Goal: Task Accomplishment & Management: Use online tool/utility

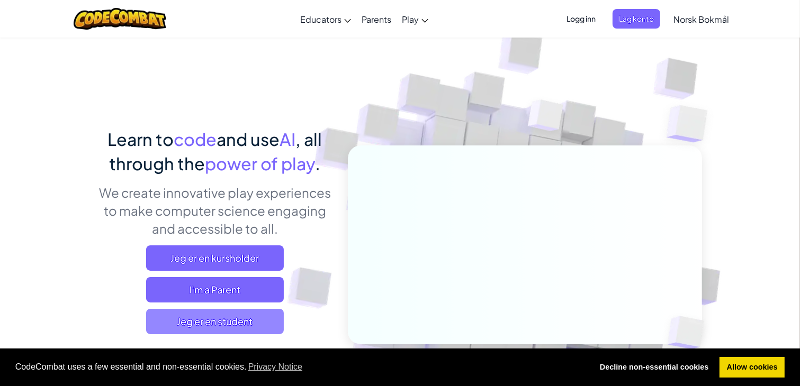
click at [215, 321] on span "Jeg er en student" at bounding box center [215, 321] width 138 height 25
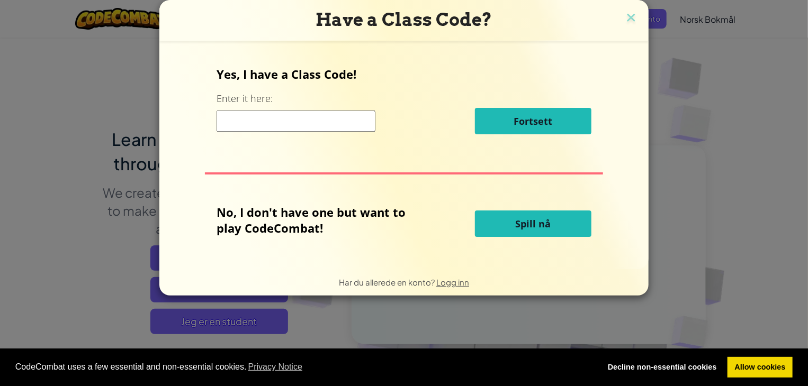
click at [508, 235] on button "Spill nå" at bounding box center [533, 224] width 116 height 26
click at [498, 233] on button "Spill nå" at bounding box center [533, 224] width 116 height 26
click at [497, 230] on button "Spill nå" at bounding box center [533, 224] width 116 height 26
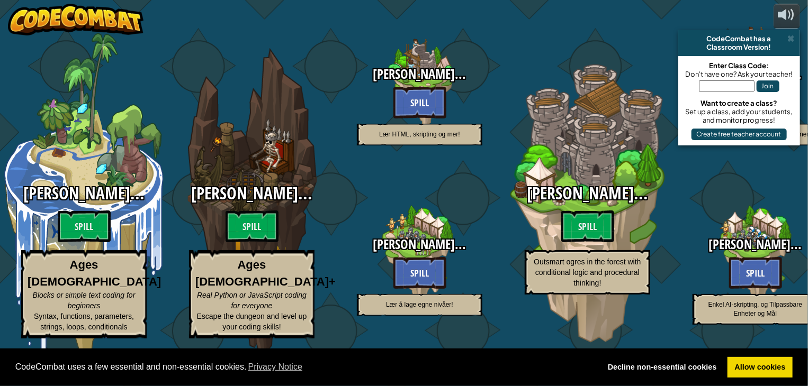
select select "nb"
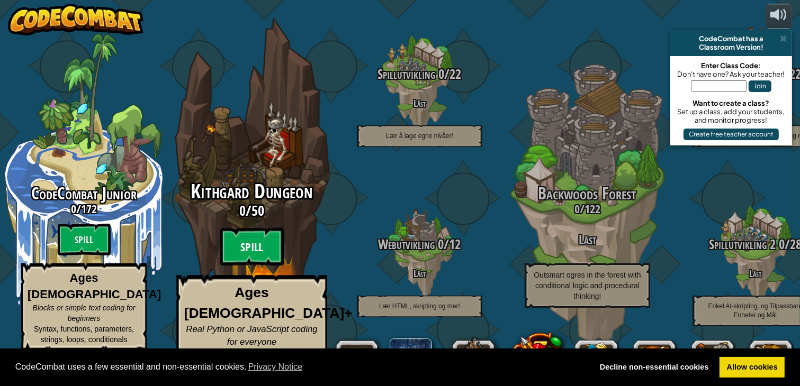
click at [262, 246] on btn "Spill" at bounding box center [252, 247] width 64 height 38
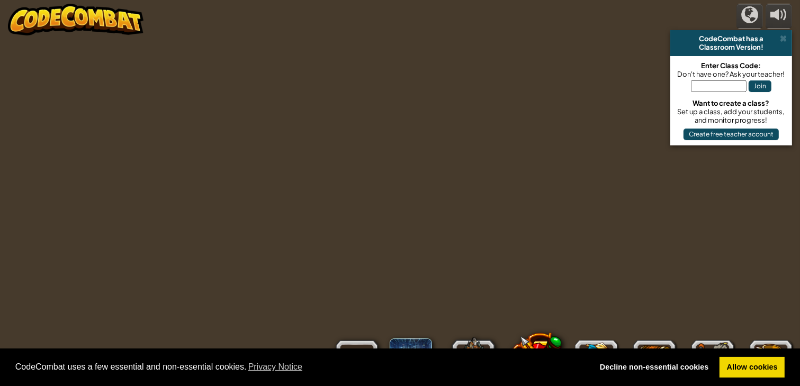
select select "nb"
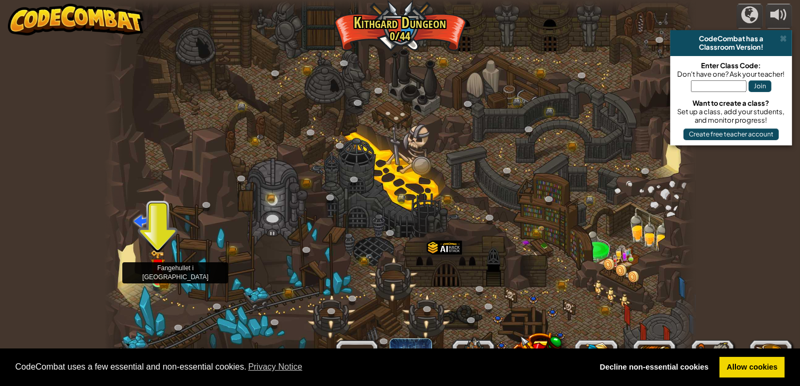
click at [161, 281] on img at bounding box center [157, 266] width 15 height 32
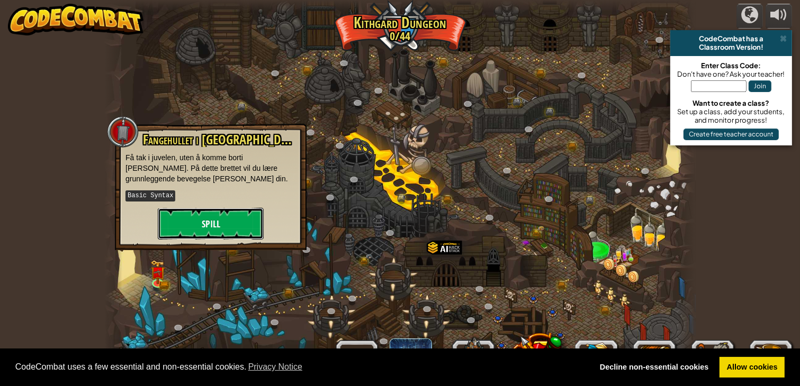
click at [197, 212] on button "Spill" at bounding box center [211, 224] width 106 height 32
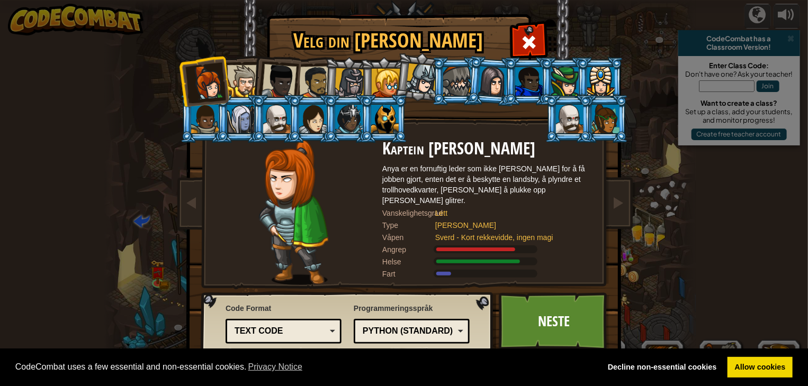
click at [350, 123] on div at bounding box center [349, 119] width 28 height 29
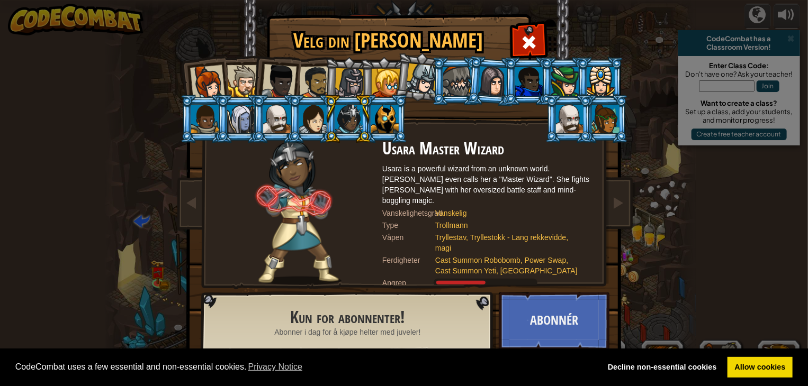
click at [296, 126] on li at bounding box center [312, 119] width 48 height 48
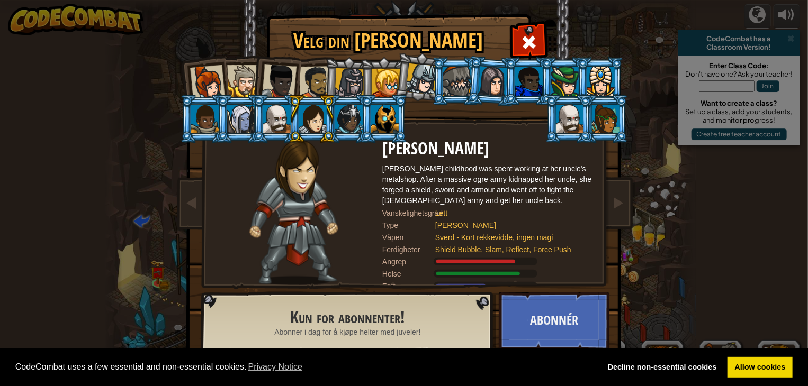
click at [206, 100] on li at bounding box center [204, 119] width 48 height 48
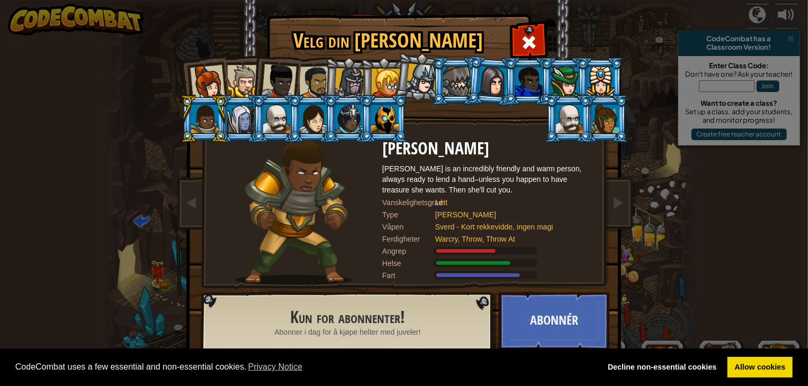
click at [205, 84] on div at bounding box center [207, 82] width 35 height 35
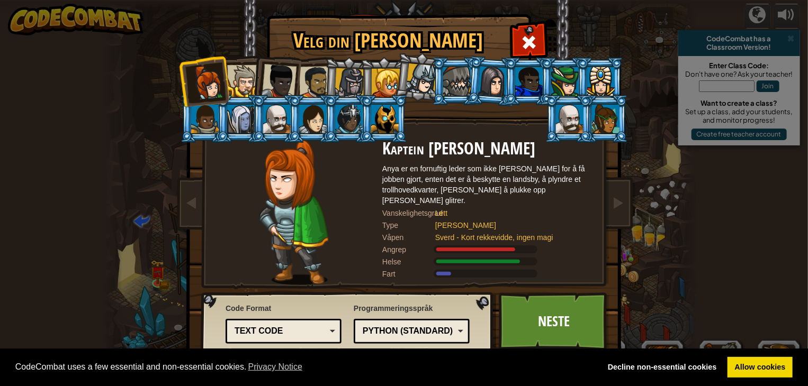
click at [241, 81] on div at bounding box center [243, 81] width 32 height 32
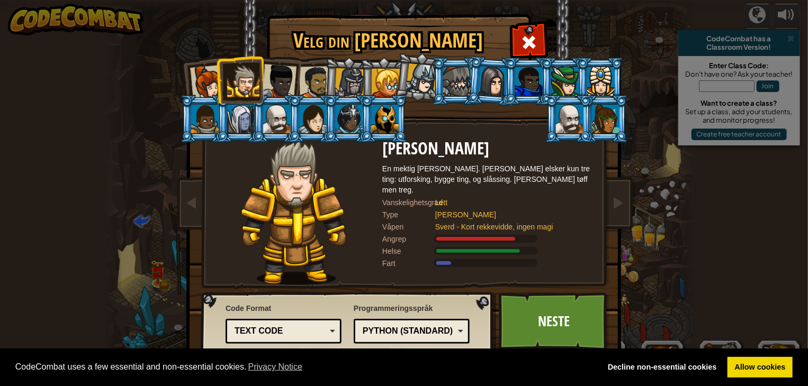
click at [271, 98] on li at bounding box center [276, 119] width 48 height 48
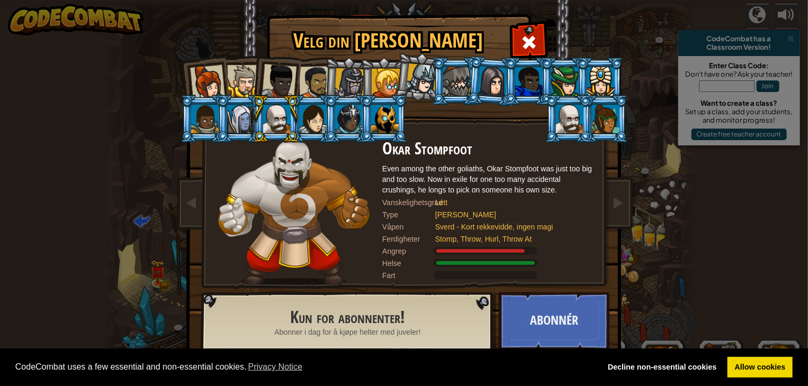
click at [324, 93] on li at bounding box center [348, 81] width 50 height 51
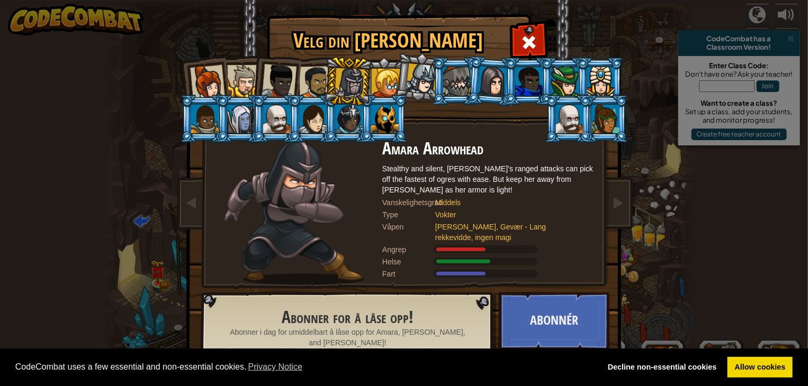
click at [274, 84] on div at bounding box center [278, 81] width 35 height 35
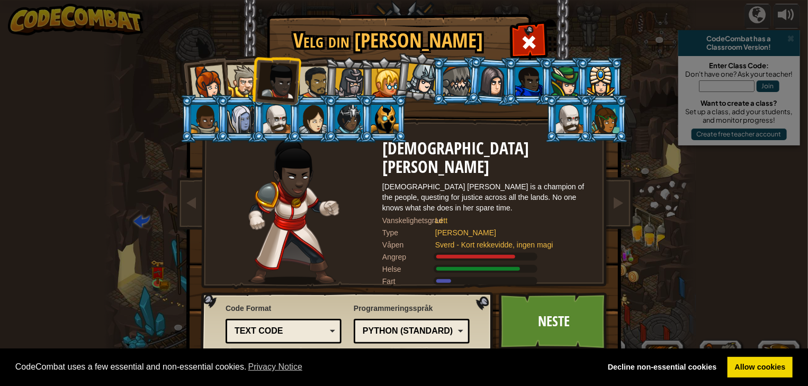
click at [407, 85] on div at bounding box center [421, 79] width 31 height 31
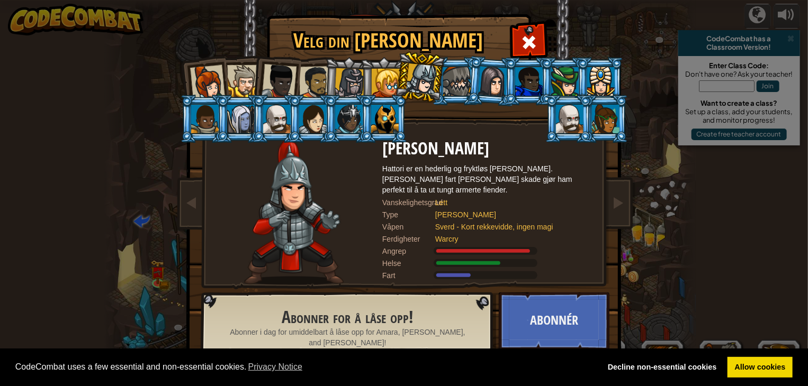
click at [251, 76] on div at bounding box center [243, 81] width 32 height 32
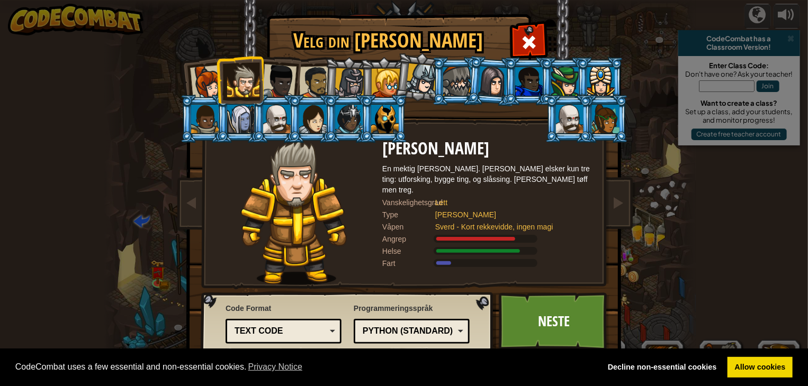
click at [314, 93] on div at bounding box center [315, 82] width 33 height 33
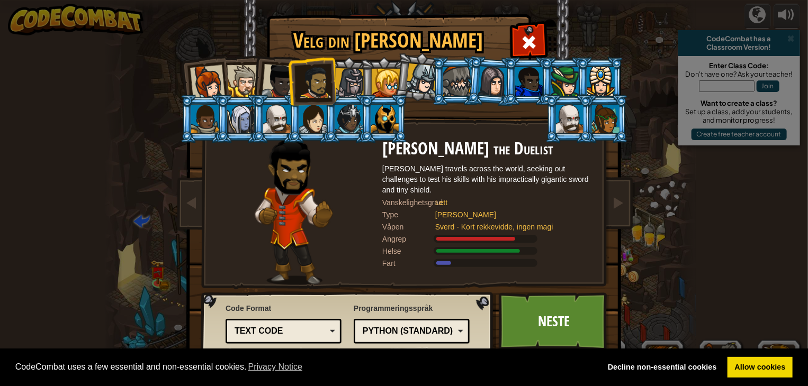
click at [267, 73] on div at bounding box center [278, 81] width 35 height 35
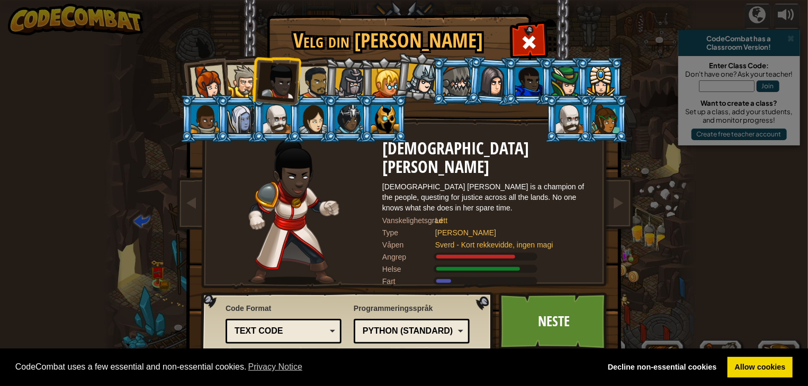
click at [370, 77] on li at bounding box center [384, 81] width 48 height 48
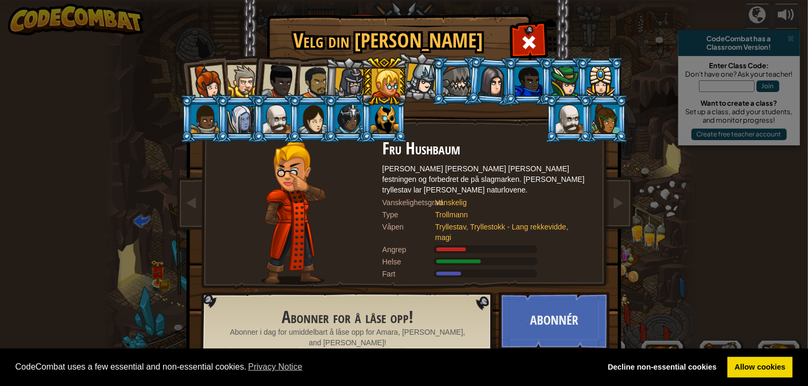
click at [351, 89] on div at bounding box center [349, 83] width 30 height 30
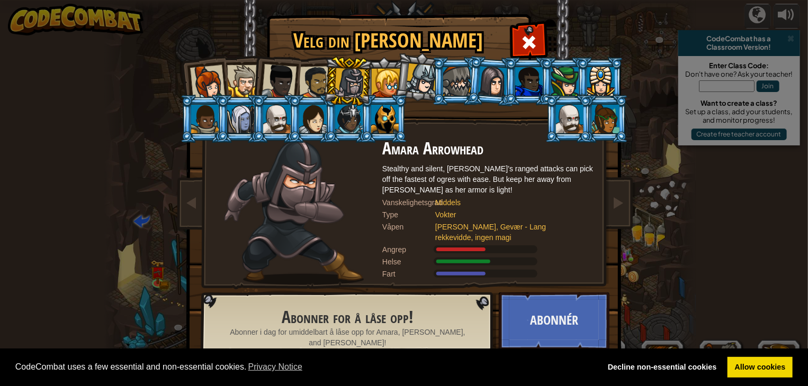
click at [423, 87] on div at bounding box center [421, 79] width 31 height 31
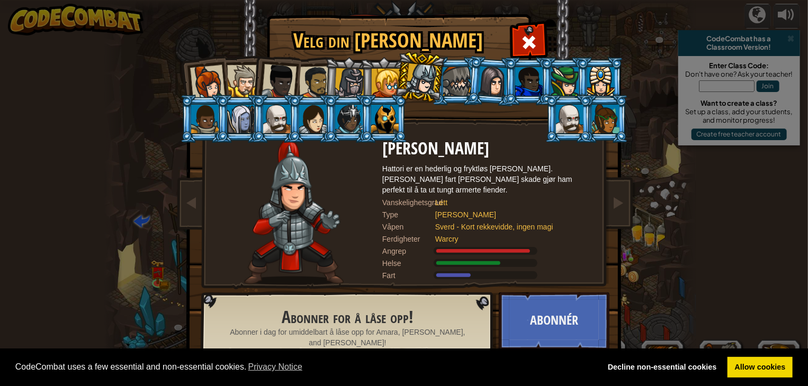
click at [221, 76] on div at bounding box center [207, 82] width 35 height 35
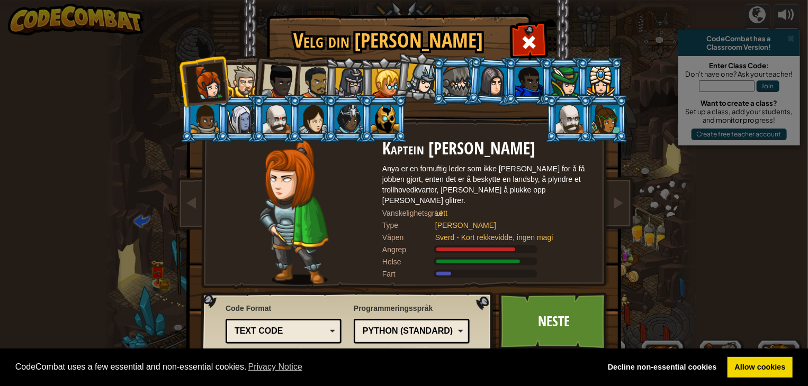
click at [553, 121] on li at bounding box center [569, 119] width 48 height 48
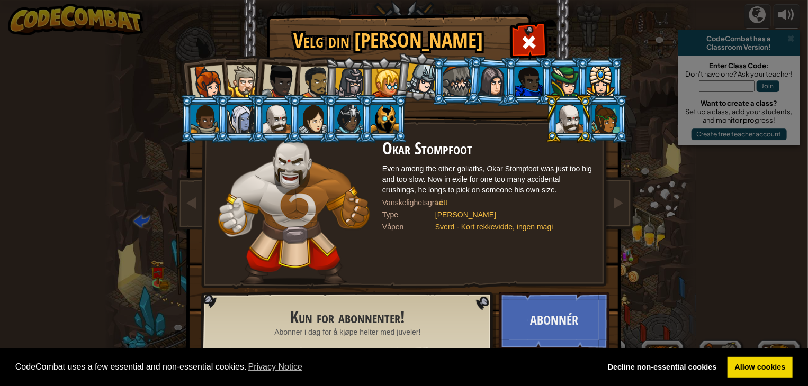
click at [345, 106] on div at bounding box center [349, 119] width 28 height 29
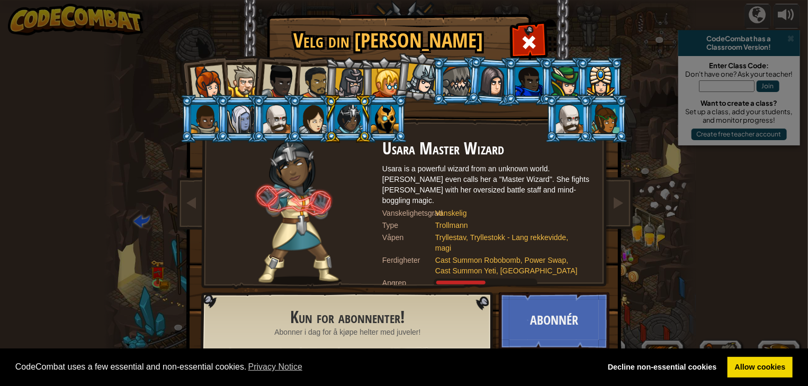
click at [561, 133] on li at bounding box center [569, 119] width 48 height 48
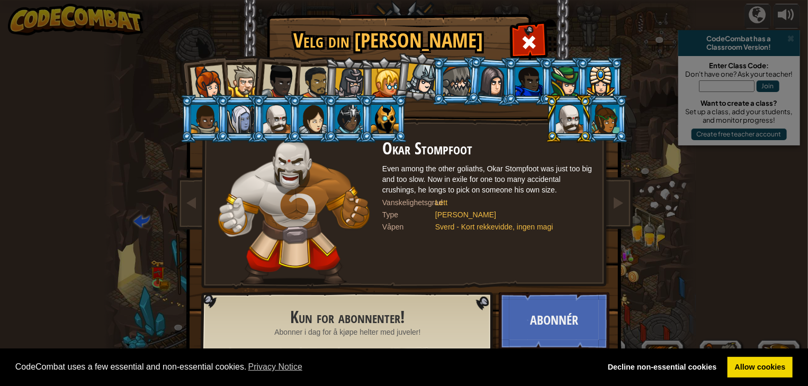
click at [567, 101] on li at bounding box center [569, 119] width 48 height 48
click at [576, 57] on ol at bounding box center [404, 57] width 437 height 0
click at [576, 76] on li at bounding box center [600, 81] width 48 height 48
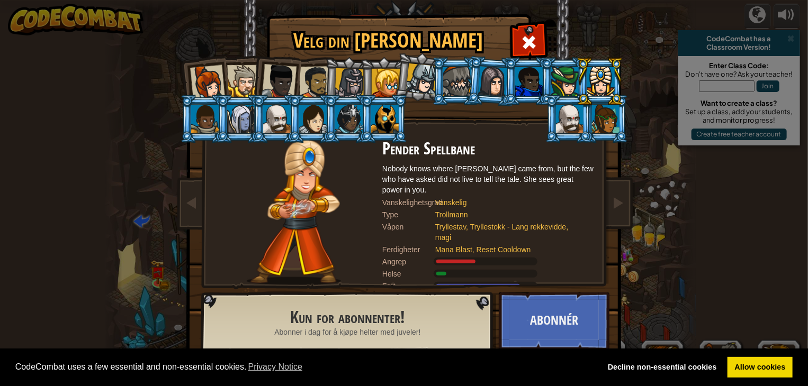
click at [559, 83] on div at bounding box center [565, 81] width 28 height 29
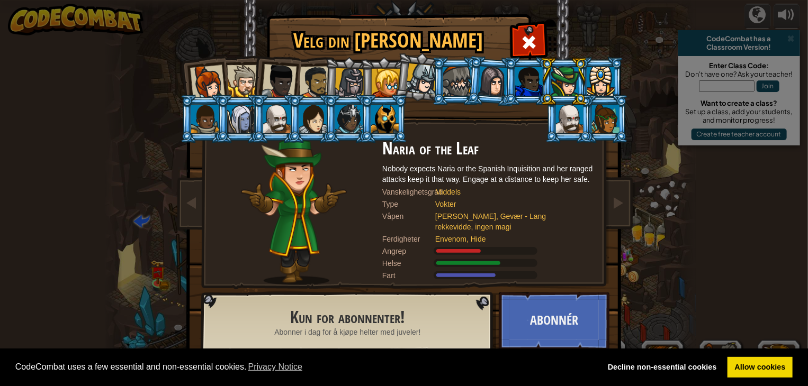
click at [391, 94] on div at bounding box center [385, 83] width 29 height 29
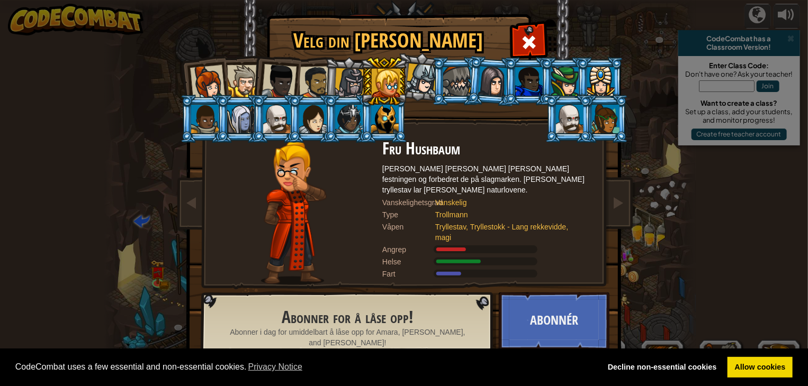
click at [324, 91] on li at bounding box center [348, 81] width 50 height 51
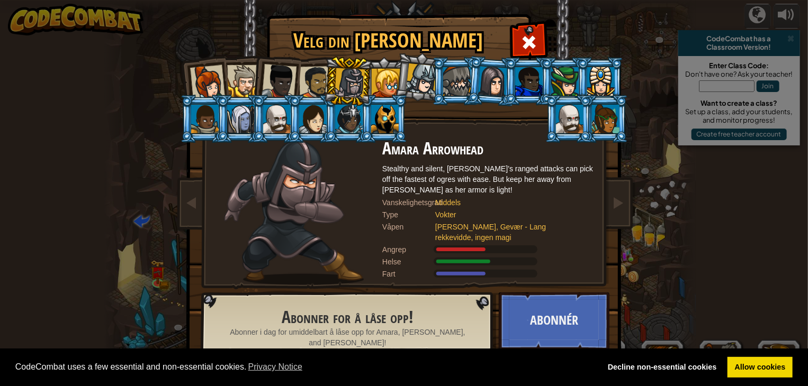
click at [322, 90] on div at bounding box center [315, 82] width 33 height 33
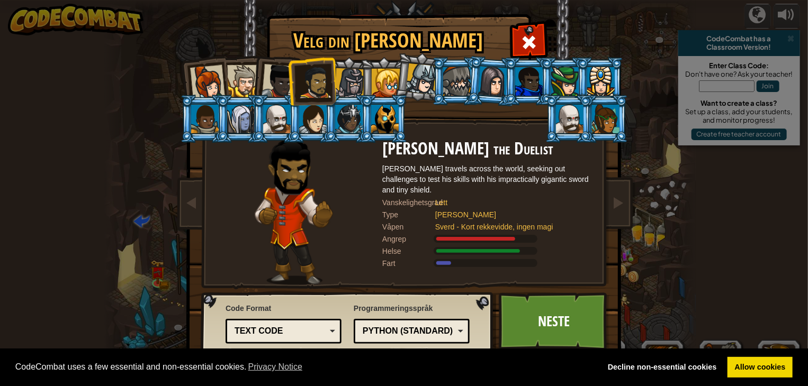
click at [281, 86] on div at bounding box center [278, 81] width 35 height 35
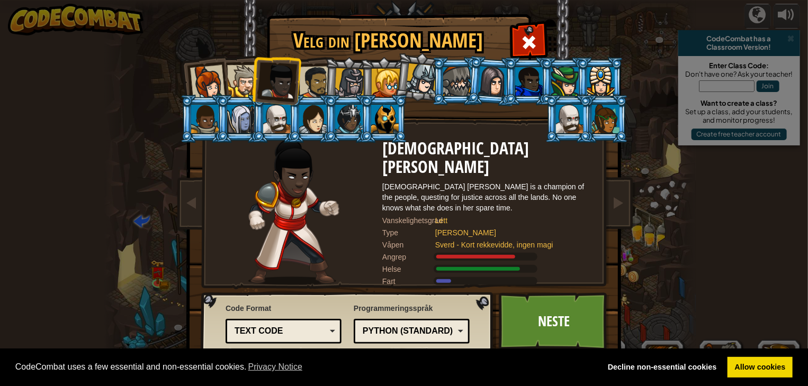
click at [235, 84] on div at bounding box center [243, 81] width 32 height 32
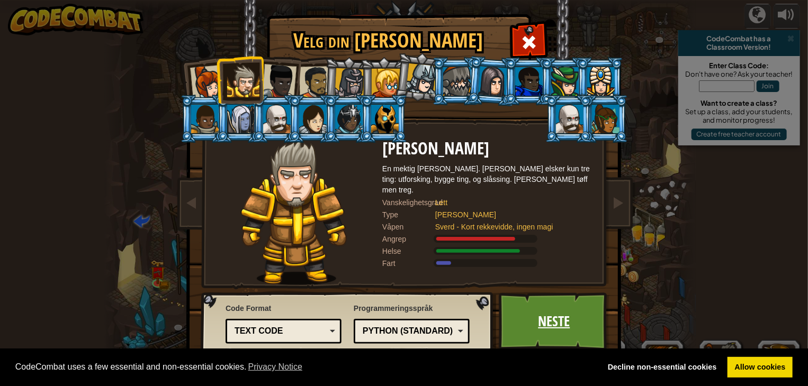
click at [529, 340] on link "Neste" at bounding box center [553, 322] width 111 height 58
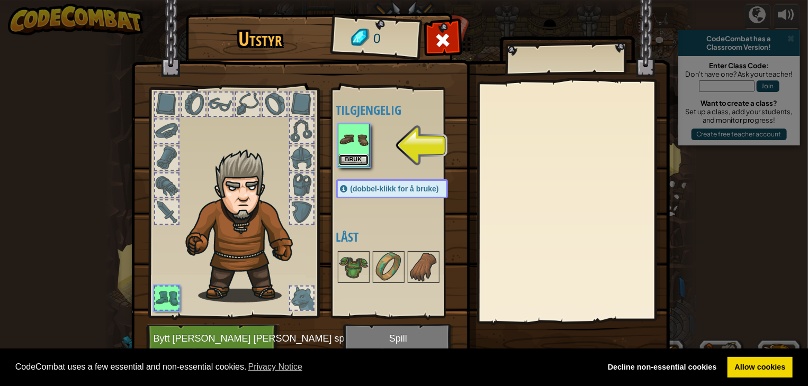
click at [346, 157] on button "Bruk" at bounding box center [354, 160] width 30 height 11
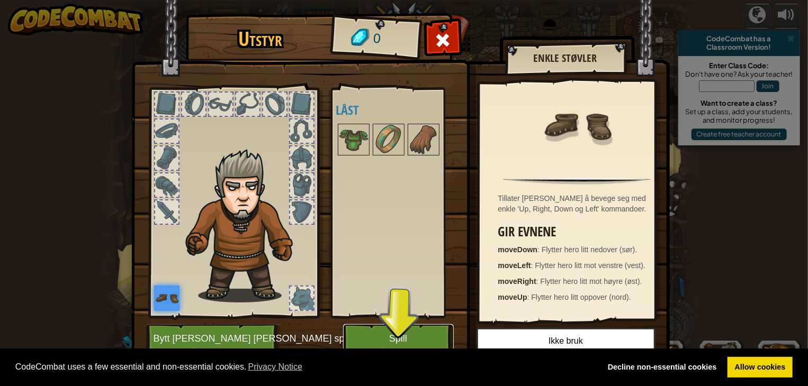
click at [393, 337] on button "Spill" at bounding box center [398, 338] width 111 height 29
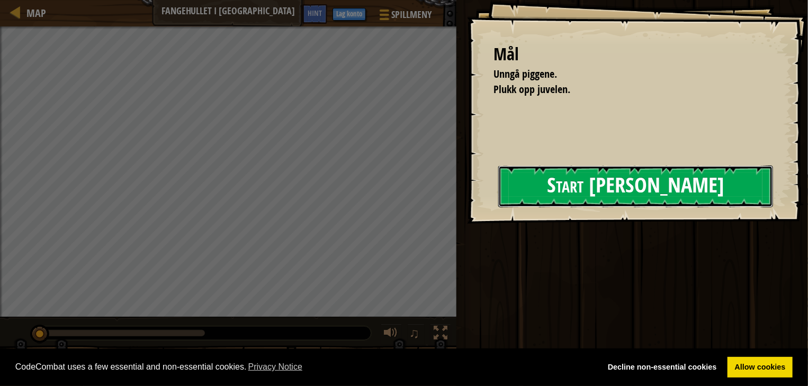
click at [546, 176] on button "Start brett" at bounding box center [635, 187] width 275 height 42
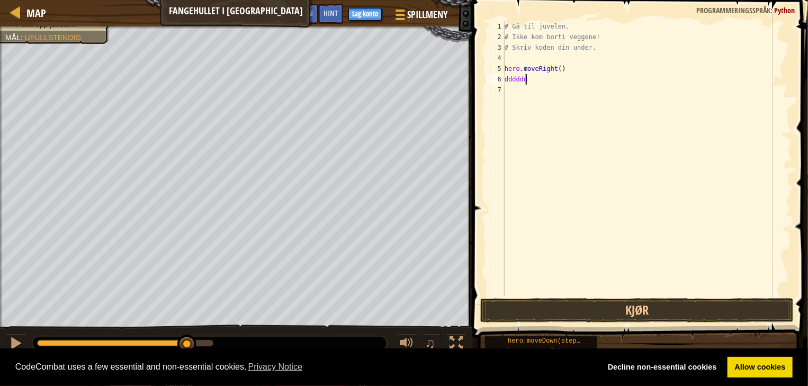
scroll to position [5, 1]
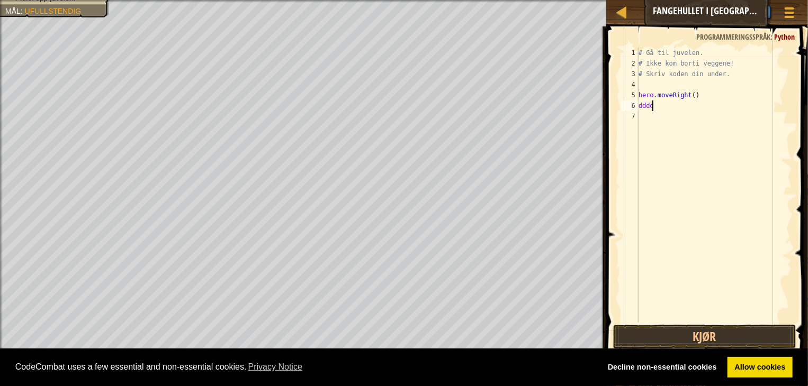
type textarea "ddd"
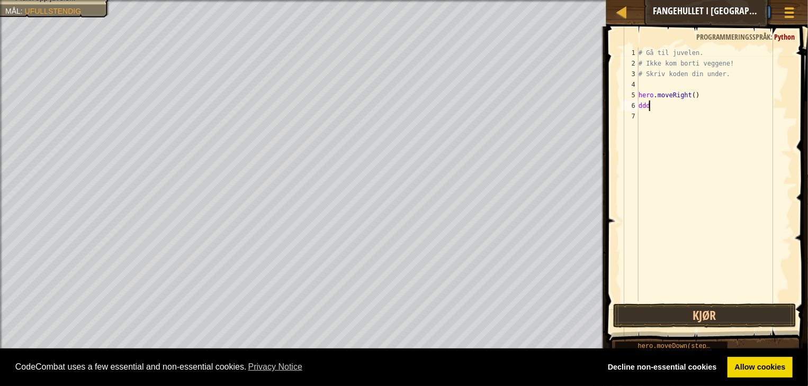
scroll to position [5, 0]
select select "nb"
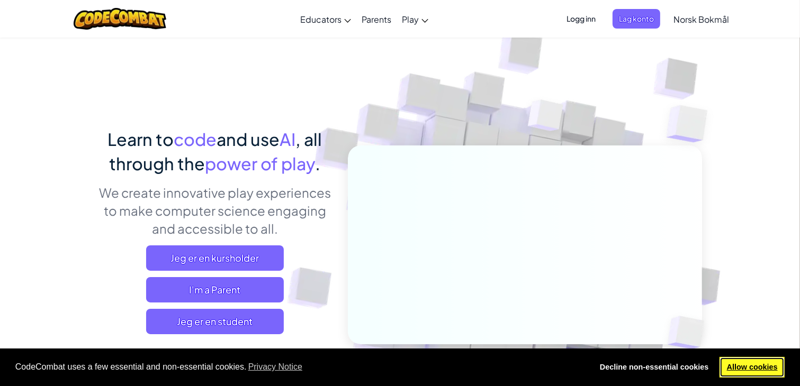
click at [759, 365] on link "Allow cookies" at bounding box center [751, 367] width 65 height 21
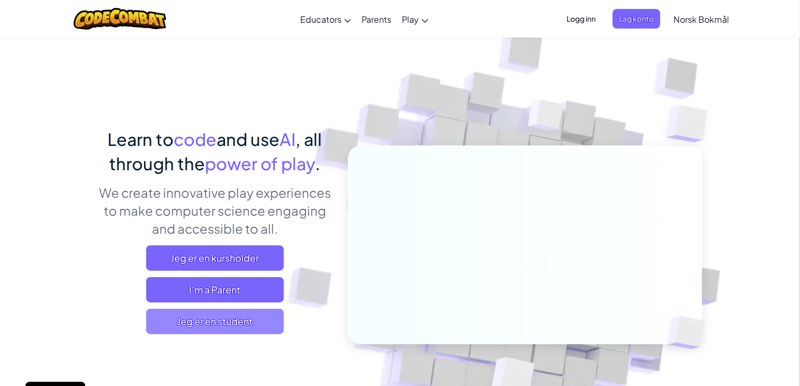
click at [192, 319] on span "Jeg er en student" at bounding box center [215, 321] width 138 height 25
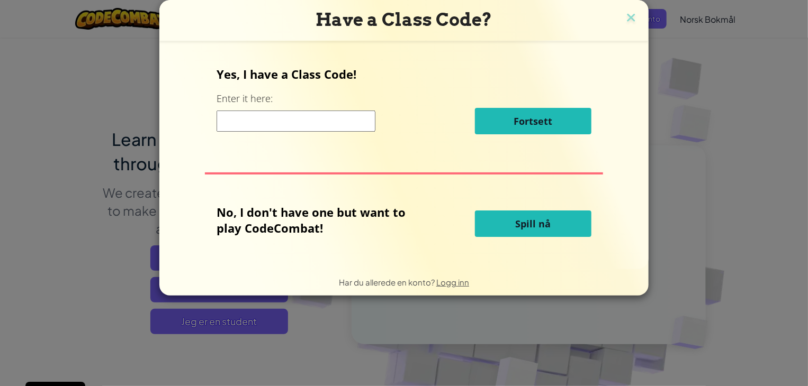
click at [536, 219] on span "Spill nå" at bounding box center [532, 223] width 35 height 13
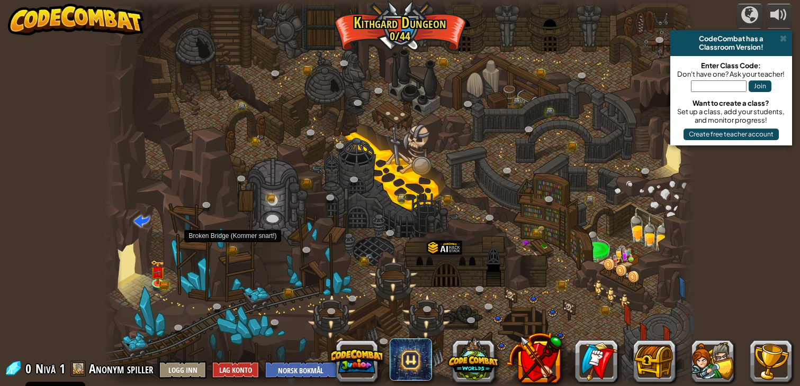
select select "nb"
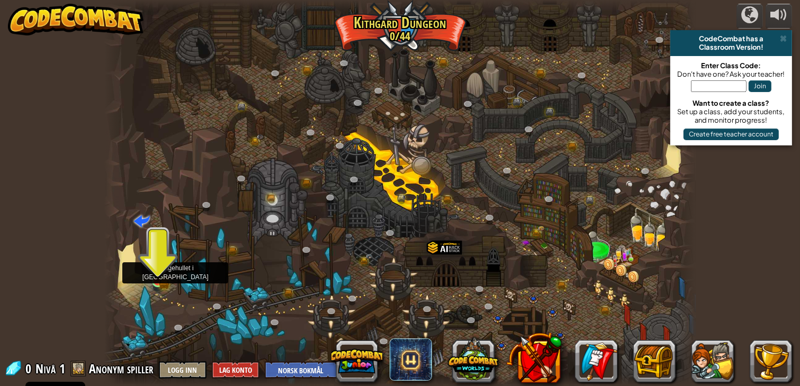
click at [150, 275] on img at bounding box center [157, 266] width 15 height 32
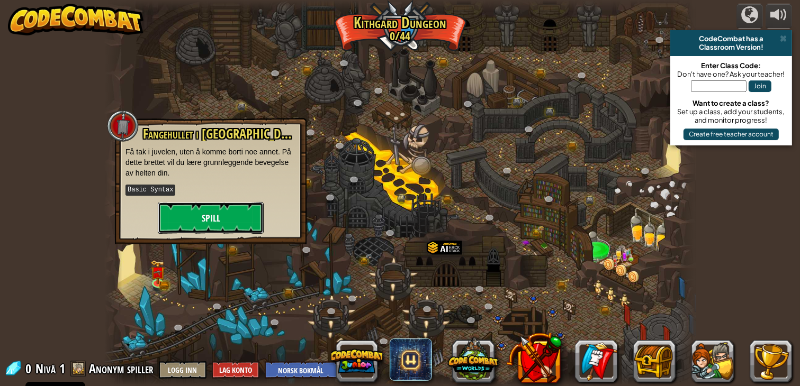
click at [218, 211] on button "Spill" at bounding box center [211, 218] width 106 height 32
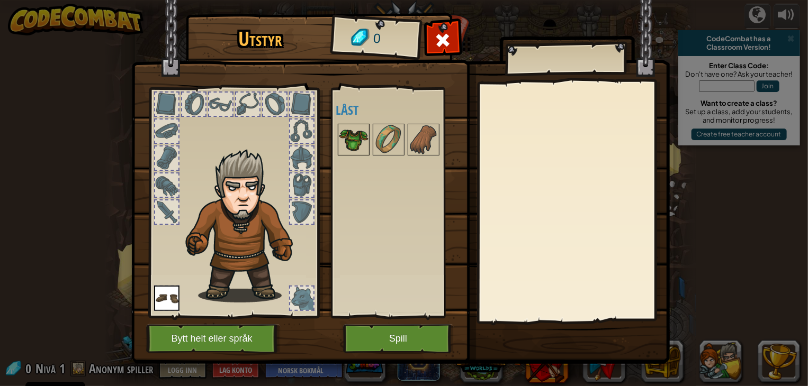
click at [356, 133] on img at bounding box center [354, 140] width 30 height 30
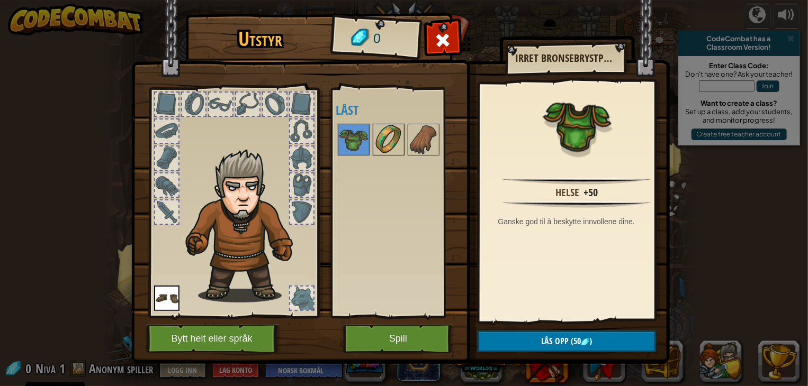
click at [390, 148] on img at bounding box center [389, 140] width 30 height 30
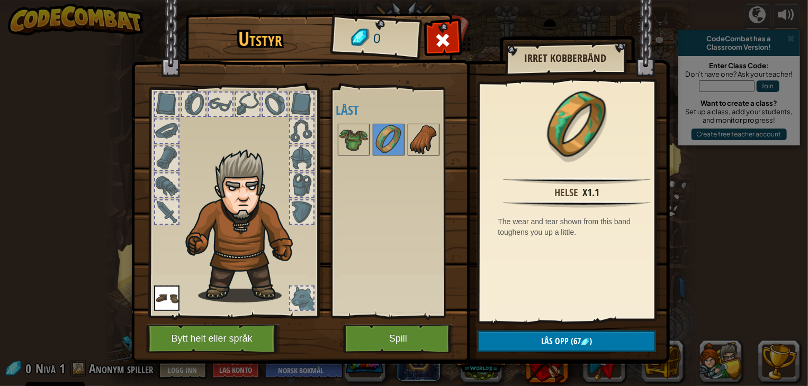
click at [428, 138] on img at bounding box center [424, 140] width 30 height 30
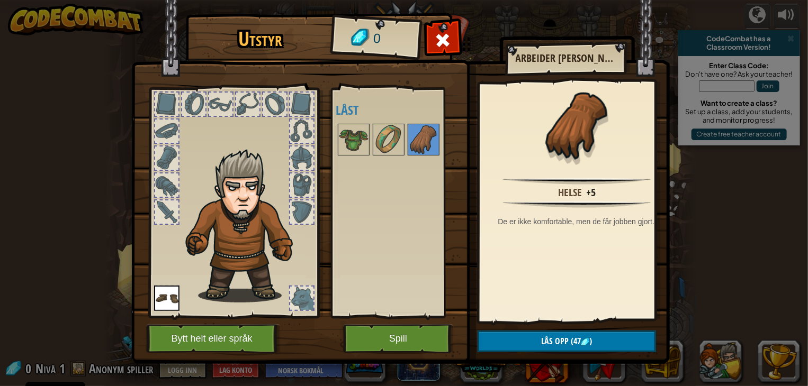
click at [404, 137] on div at bounding box center [402, 139] width 133 height 35
click at [367, 341] on button "Spill" at bounding box center [398, 338] width 111 height 29
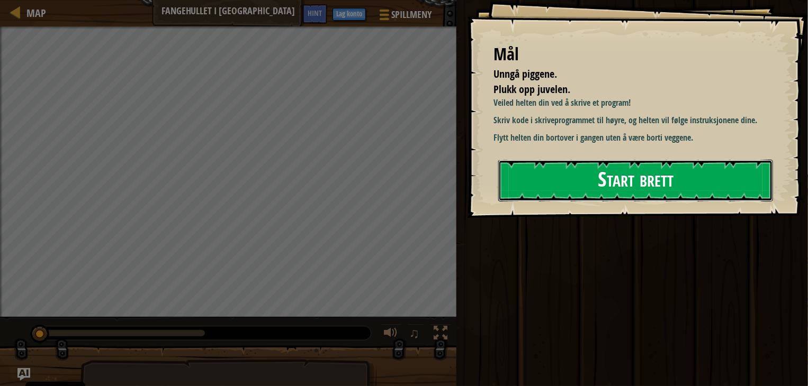
click at [608, 195] on button "Start brett" at bounding box center [635, 181] width 275 height 42
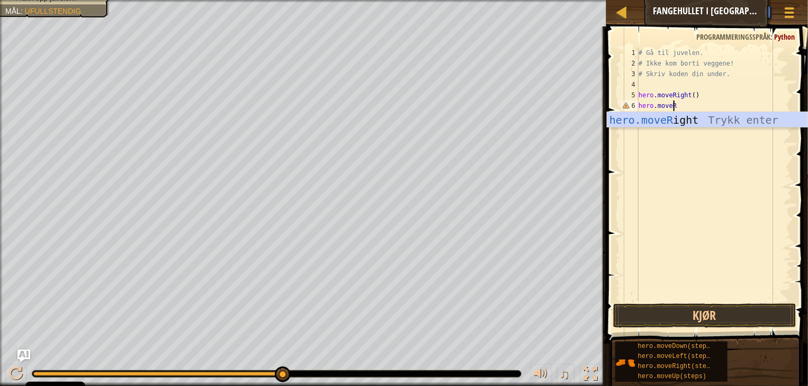
scroll to position [5, 2]
type textarea "hero.moveRight"
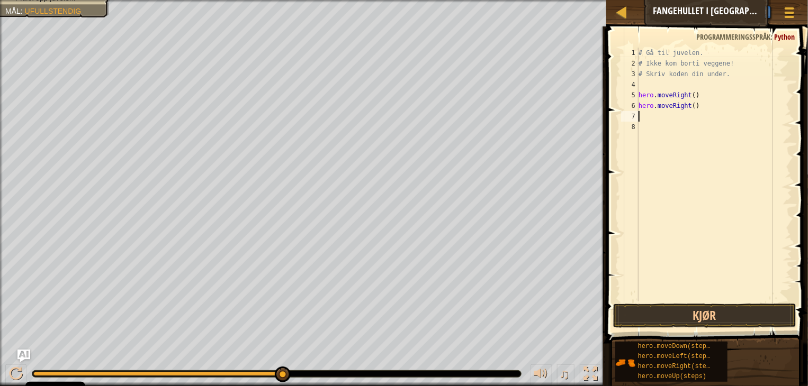
scroll to position [5, 0]
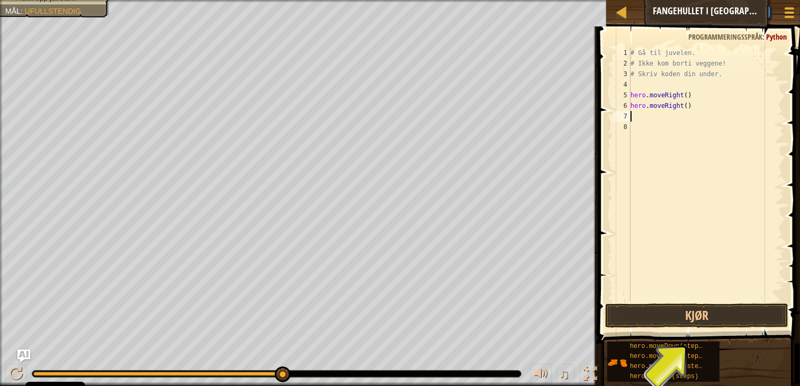
type textarea "H"
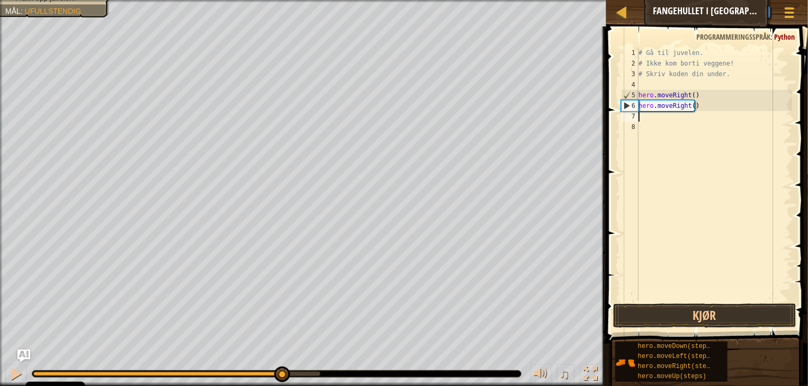
click at [690, 103] on div "# Gå til juvelen. # Ikke kom borti veggene! # Skriv koden din under. hero . mov…" at bounding box center [714, 185] width 156 height 275
click at [687, 107] on div "# Gå til juvelen. # Ikke kom borti veggene! # Skriv koden din under. hero . mov…" at bounding box center [714, 185] width 156 height 275
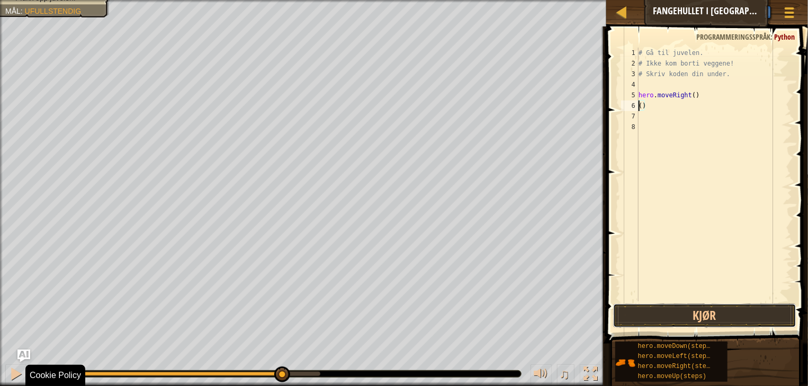
click at [742, 302] on div "() 1 2 3 4 5 6 7 8 # Gå til juvelen. # Ikke kom borti veggene! # Skriv koden di…" at bounding box center [705, 206] width 205 height 348
click at [724, 303] on span at bounding box center [708, 170] width 210 height 348
click at [718, 309] on button "Kjør" at bounding box center [704, 316] width 183 height 24
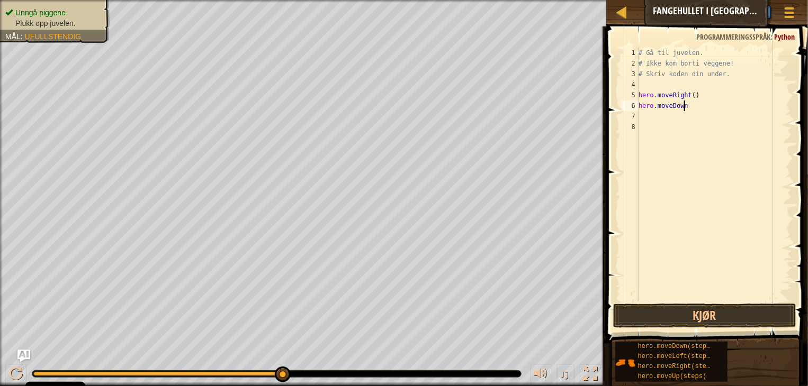
scroll to position [5, 3]
click at [688, 99] on div "# Gå til juvelen. # Ikke kom borti veggene! # Skriv koden din under. hero . mov…" at bounding box center [714, 185] width 156 height 275
click at [685, 108] on div "# Gå til juvelen. # Ikke kom borti veggene! # Skriv koden din under. hero . mov…" at bounding box center [714, 185] width 156 height 275
type textarea "hero.moveDown()"
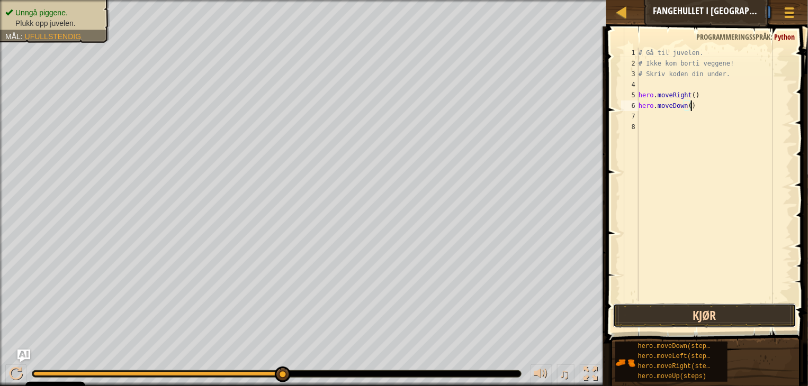
drag, startPoint x: 694, startPoint y: 307, endPoint x: 688, endPoint y: 318, distance: 12.3
click at [694, 308] on button "Kjør" at bounding box center [704, 316] width 183 height 24
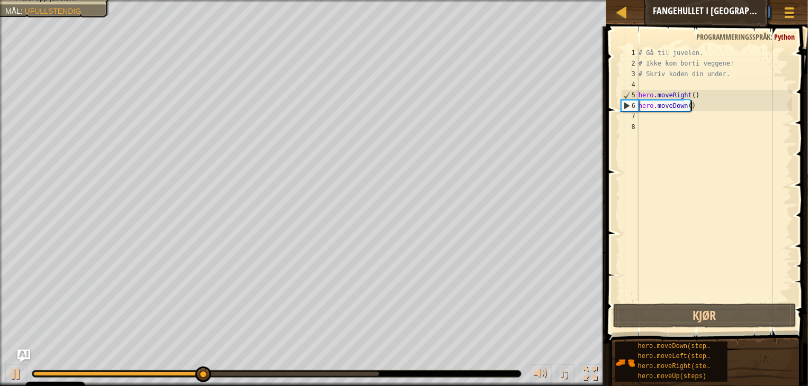
click at [663, 121] on div "# Gå til juvelen. # Ikke kom borti veggene! # Skriv koden din under. hero . mov…" at bounding box center [714, 185] width 156 height 275
type textarea "H"
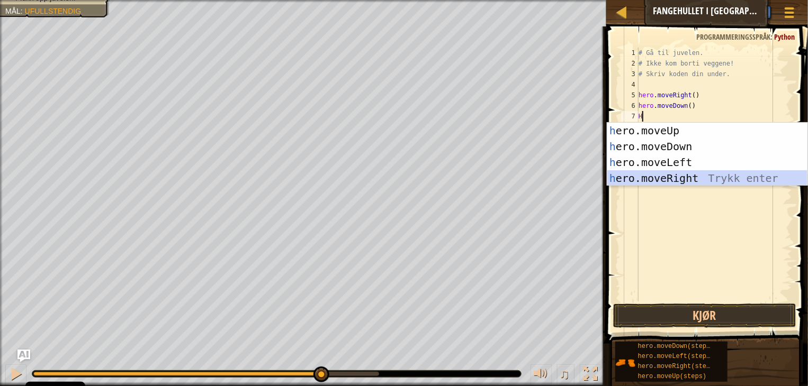
click at [672, 177] on div "h ero.moveUp Trykk enter h ero.moveDown Trykk enter h ero.moveLeft Trykk enter …" at bounding box center [707, 170] width 200 height 95
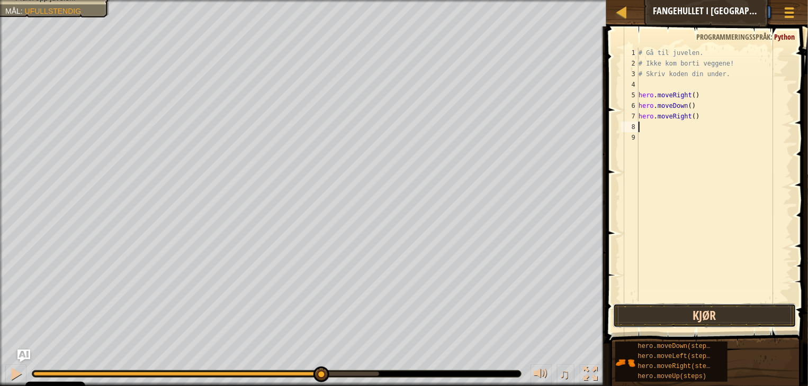
click at [629, 325] on button "Kjør" at bounding box center [704, 316] width 183 height 24
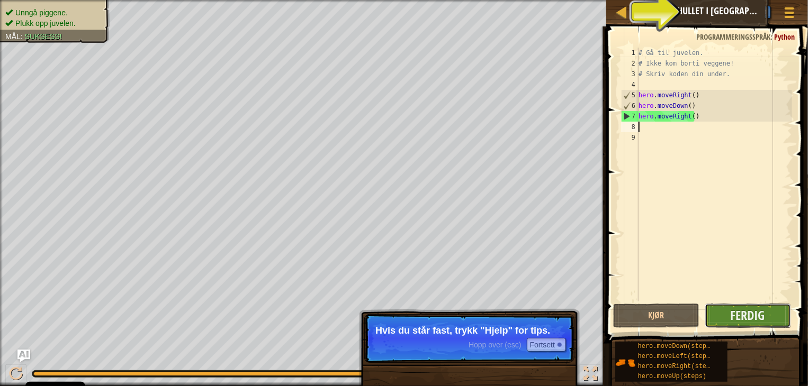
click at [729, 310] on button "Ferdig" at bounding box center [747, 316] width 86 height 24
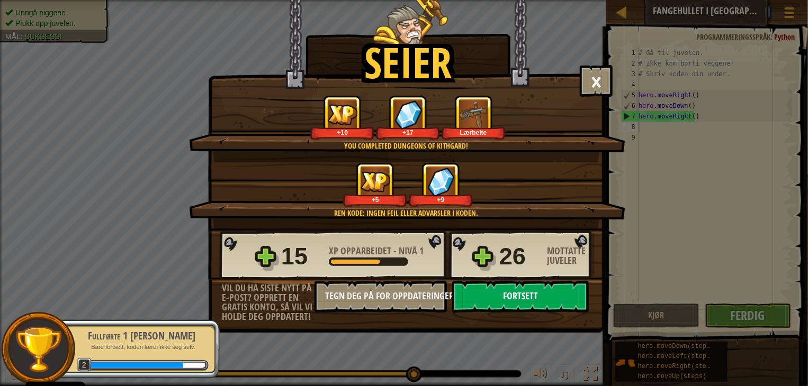
click at [551, 286] on button "Fortsett" at bounding box center [520, 297] width 137 height 32
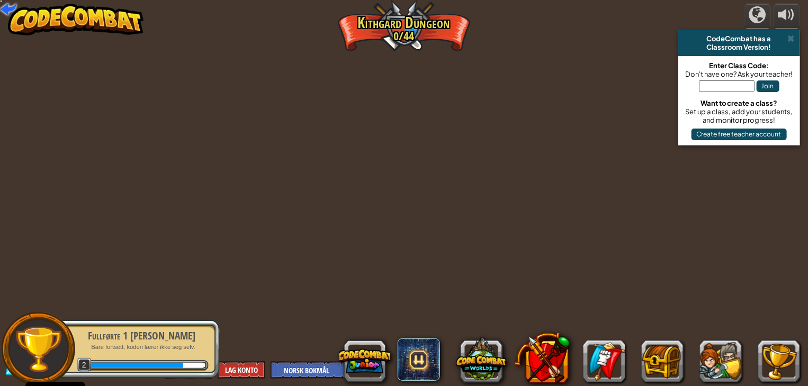
select select "nb"
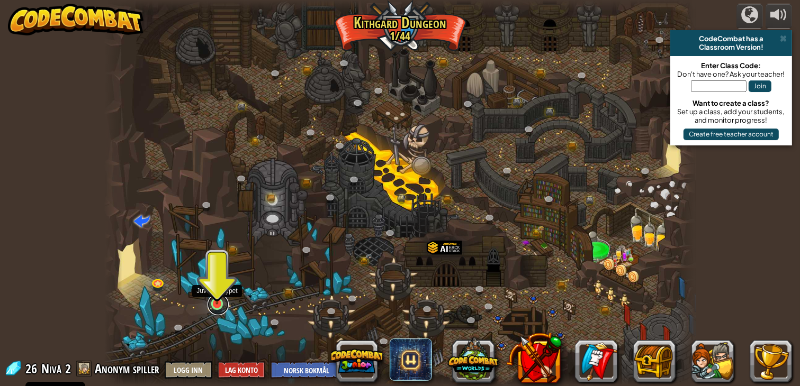
click at [221, 306] on link at bounding box center [217, 304] width 21 height 21
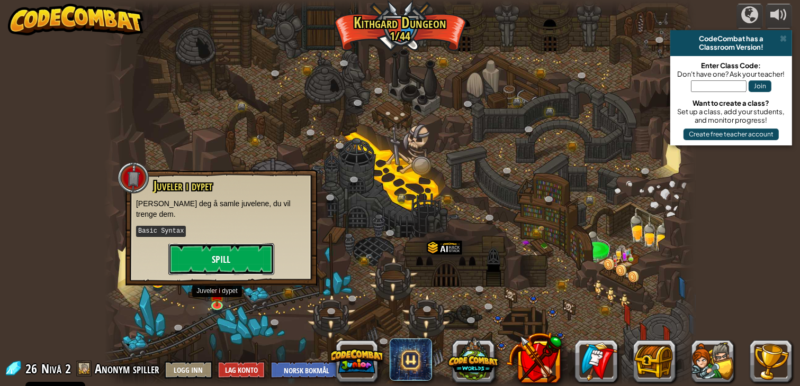
click at [190, 248] on button "Spill" at bounding box center [221, 259] width 106 height 32
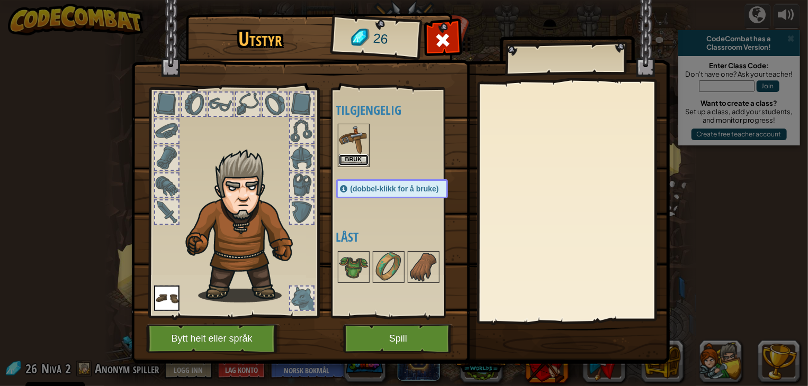
click at [357, 155] on button "Bruk" at bounding box center [354, 160] width 30 height 11
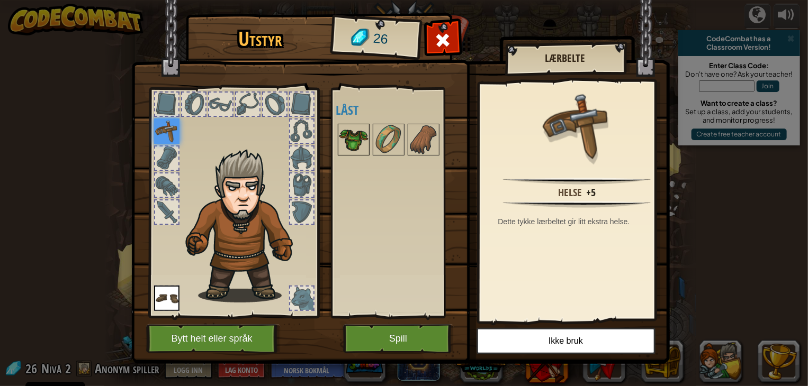
click at [361, 141] on img at bounding box center [354, 140] width 30 height 30
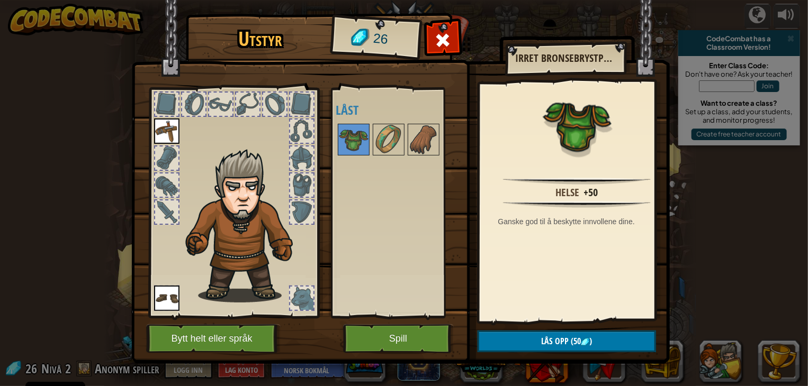
click at [366, 276] on div "[PERSON_NAME] (dobbel-klikk for å bruke) [GEOGRAPHIC_DATA]" at bounding box center [402, 203] width 133 height 221
click at [377, 329] on button "Spill" at bounding box center [398, 338] width 111 height 29
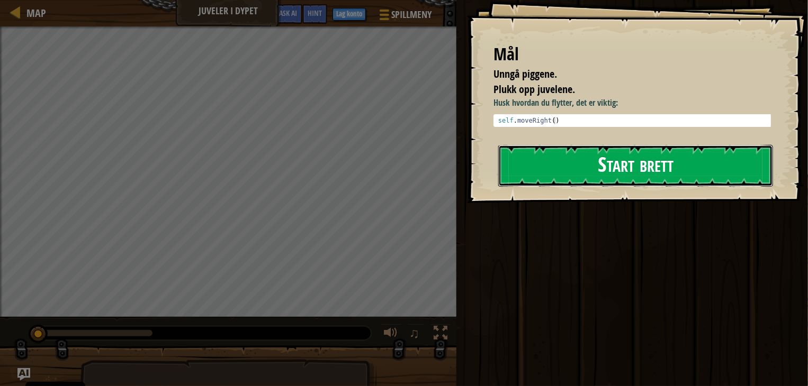
click at [602, 158] on button "Start brett" at bounding box center [635, 166] width 275 height 42
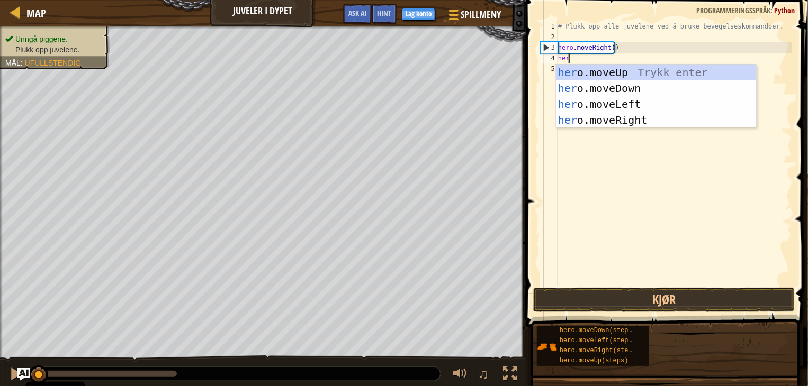
type textarea "hero"
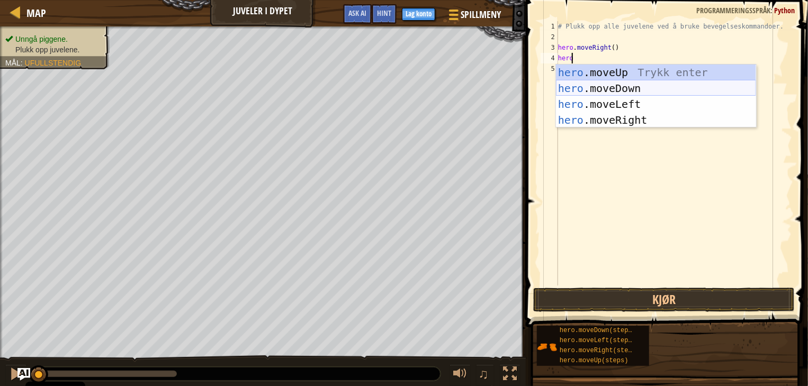
click at [619, 93] on div "hero .moveUp Trykk enter hero .moveDown Trykk enter hero .moveLeft Trykk enter …" at bounding box center [656, 112] width 200 height 95
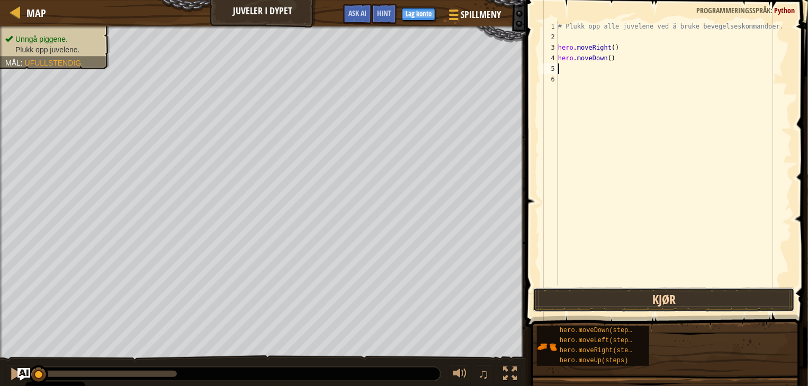
click at [642, 293] on button "Kjør" at bounding box center [663, 300] width 261 height 24
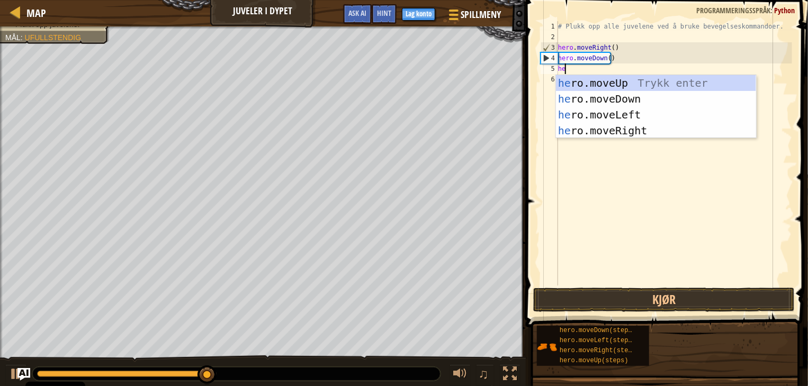
type textarea "her"
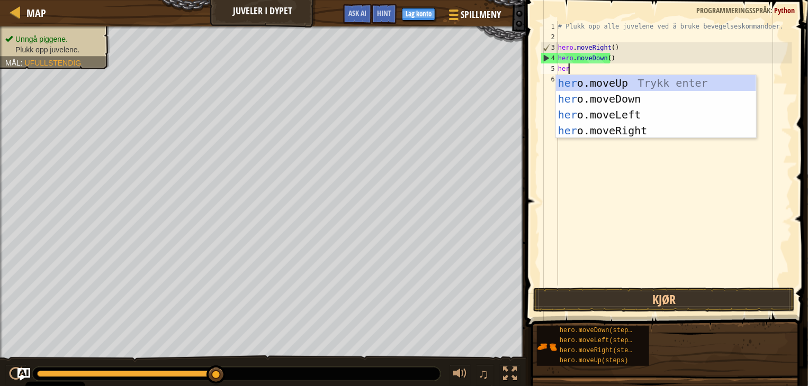
click at [580, 79] on div "her o.moveUp Trykk enter her o.moveDown Trykk enter her o.moveLeft [PERSON_NAME…" at bounding box center [656, 122] width 200 height 95
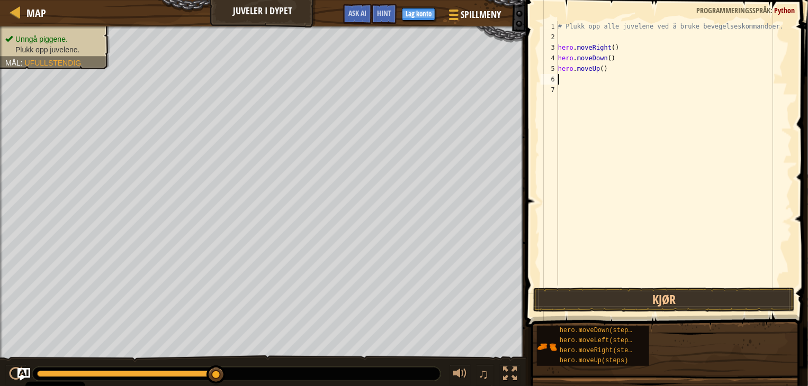
type textarea "he"
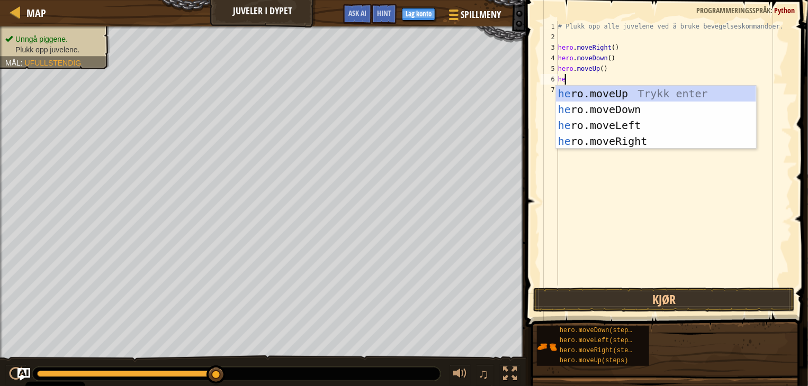
click at [574, 149] on div "# Plukk opp alle juvelene ved å bruke bevegelseskommandoer. hero . moveRight ( …" at bounding box center [674, 164] width 236 height 286
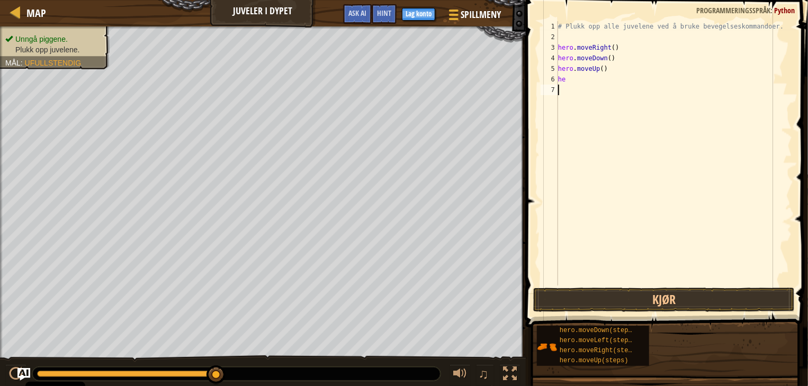
click at [574, 84] on div "# Plukk opp alle juvelene ved å bruke bevegelseskommandoer. hero . moveRight ( …" at bounding box center [674, 164] width 236 height 286
type textarea "her"
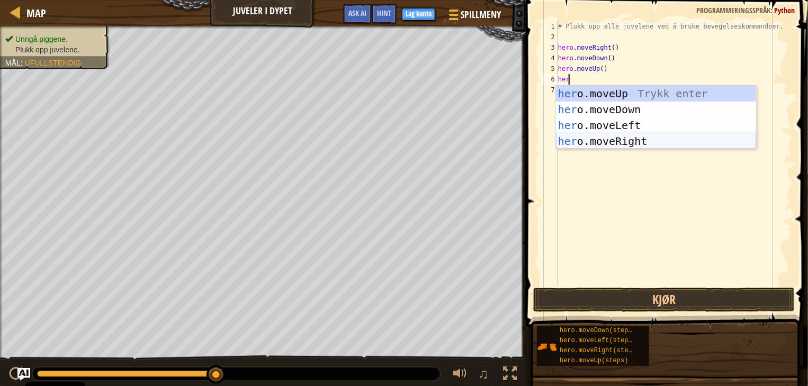
click at [634, 144] on div "her o.moveUp Trykk enter her o.moveDown Trykk enter her o.moveLeft [PERSON_NAME…" at bounding box center [656, 133] width 200 height 95
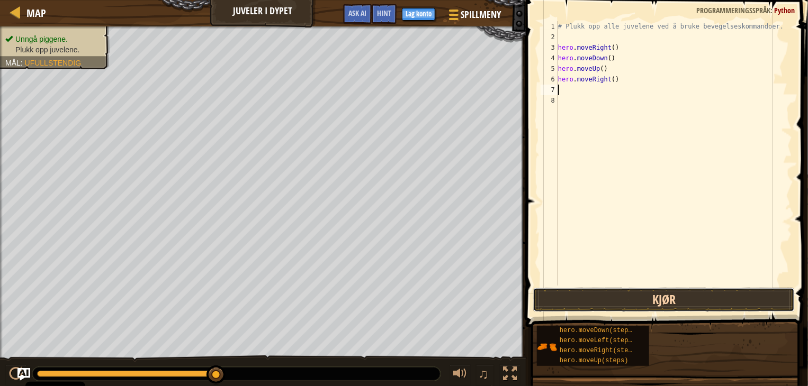
click at [611, 297] on button "Kjør" at bounding box center [663, 300] width 261 height 24
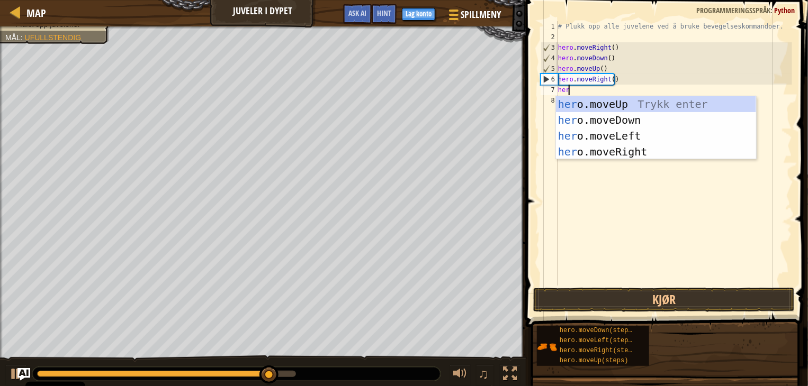
type textarea "hero"
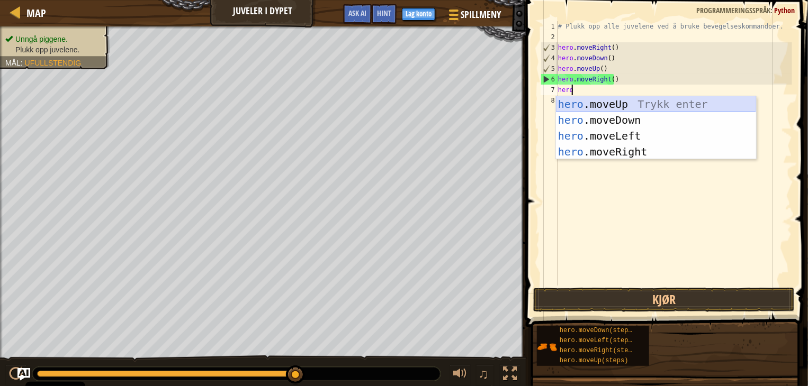
click at [573, 105] on div "hero .moveUp Trykk enter hero .moveDown Trykk enter hero .moveLeft Trykk enter …" at bounding box center [656, 143] width 200 height 95
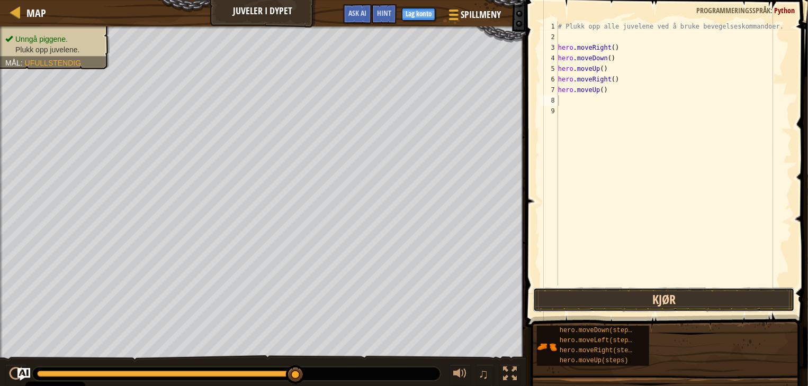
click at [630, 297] on button "Kjør" at bounding box center [663, 300] width 261 height 24
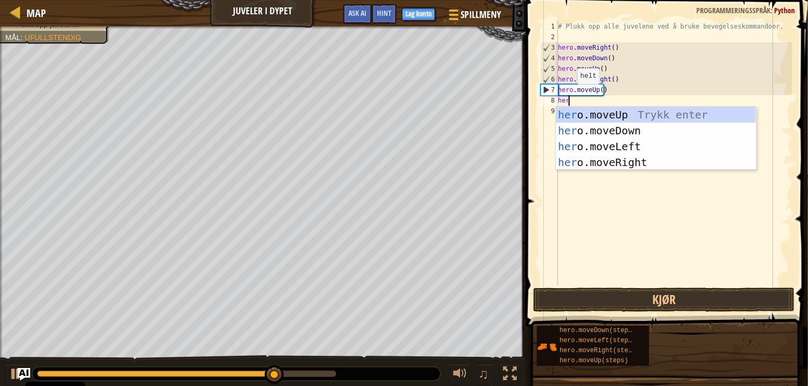
type textarea "hero"
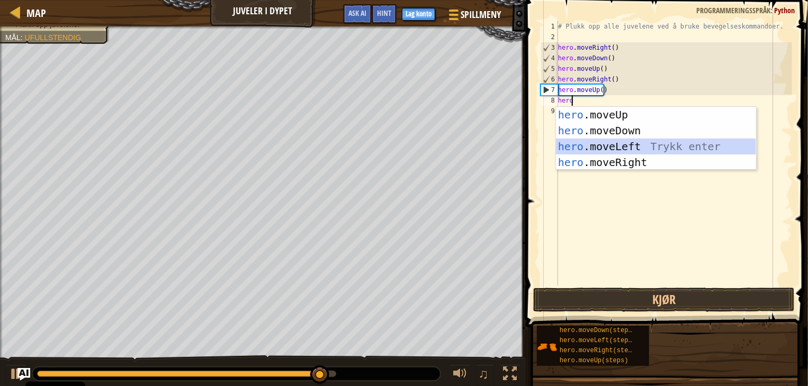
click at [604, 144] on div "hero .moveUp Trykk enter hero .moveDown Trykk enter hero .moveLeft Trykk enter …" at bounding box center [656, 154] width 200 height 95
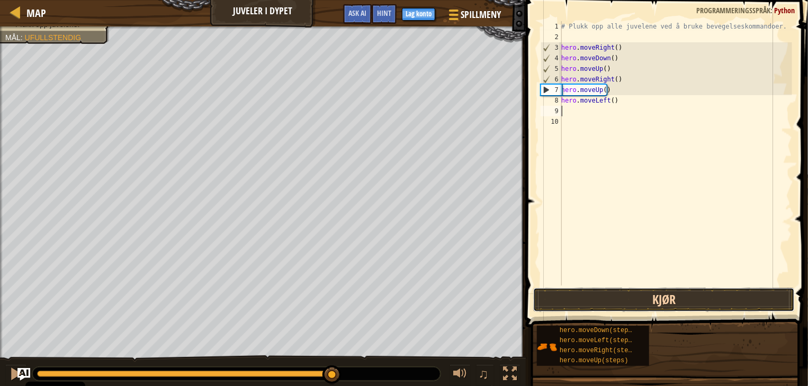
click at [609, 310] on button "Kjør" at bounding box center [663, 300] width 261 height 24
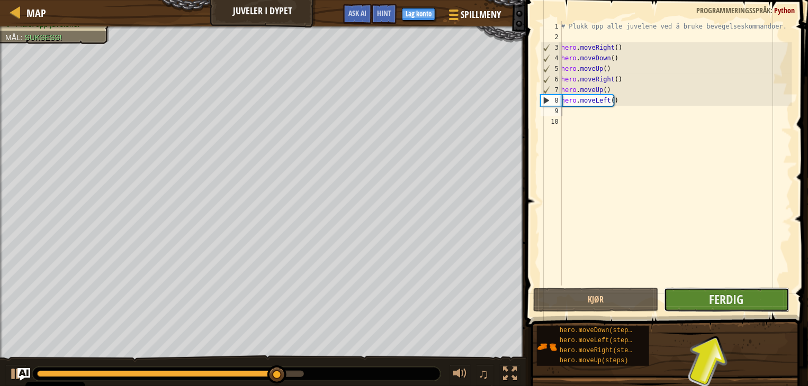
click at [701, 298] on button "Ferdig" at bounding box center [726, 300] width 125 height 24
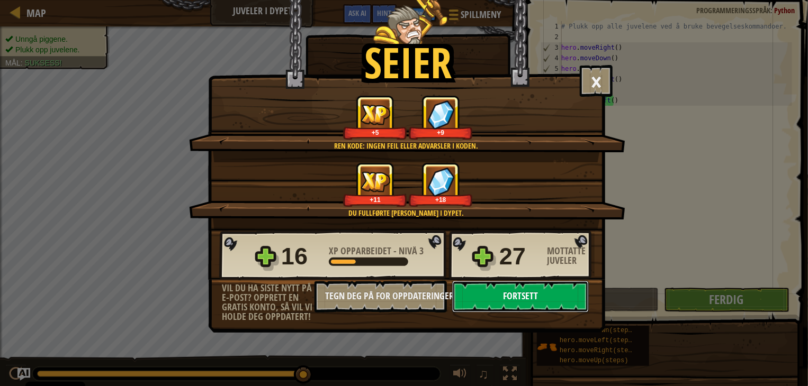
click at [572, 289] on button "Fortsett" at bounding box center [520, 297] width 137 height 32
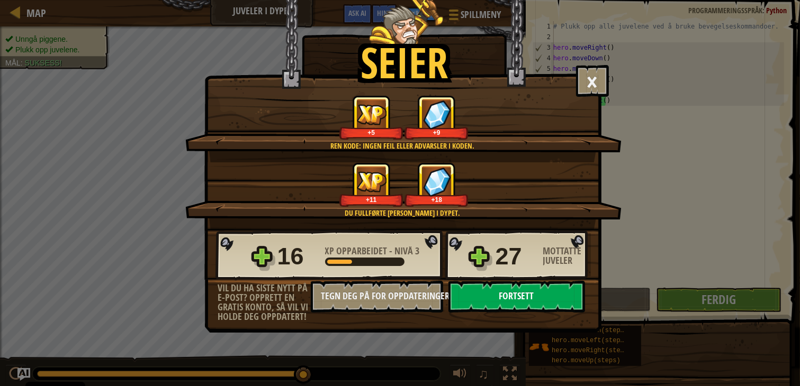
select select "nb"
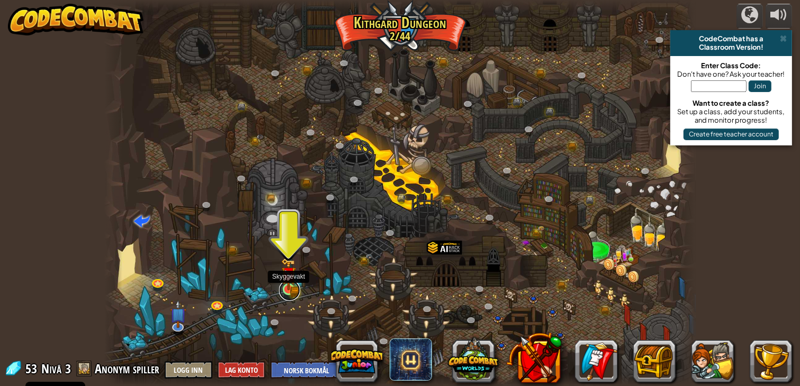
click at [286, 297] on link at bounding box center [289, 290] width 21 height 21
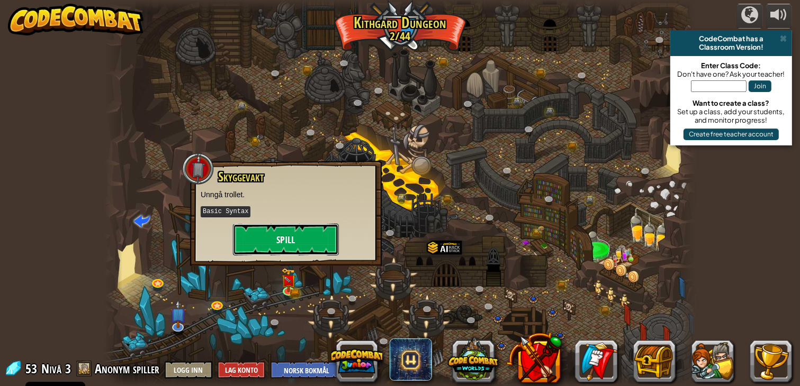
click at [291, 246] on button "Spill" at bounding box center [286, 240] width 106 height 32
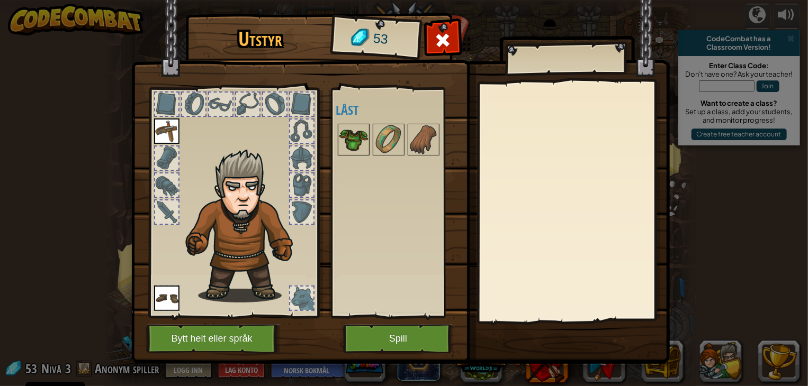
click at [351, 139] on img at bounding box center [354, 140] width 30 height 30
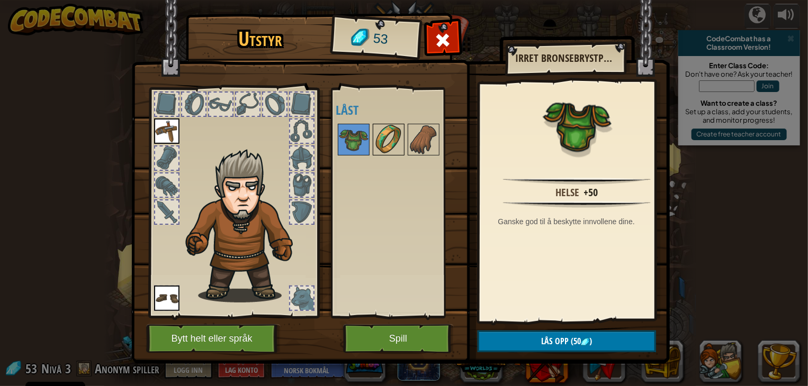
click at [394, 127] on img at bounding box center [389, 140] width 30 height 30
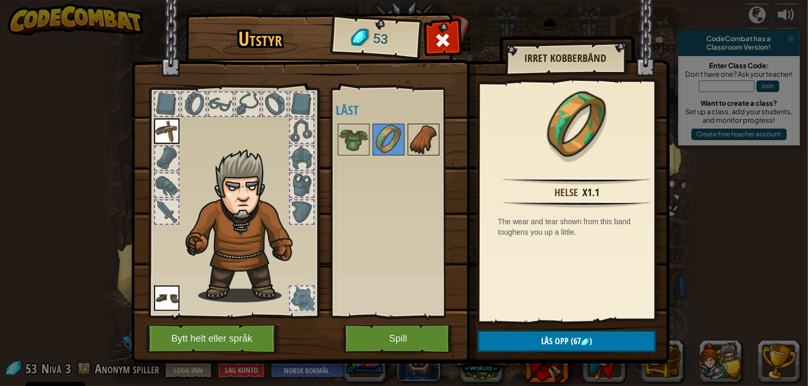
click at [419, 125] on img at bounding box center [424, 140] width 30 height 30
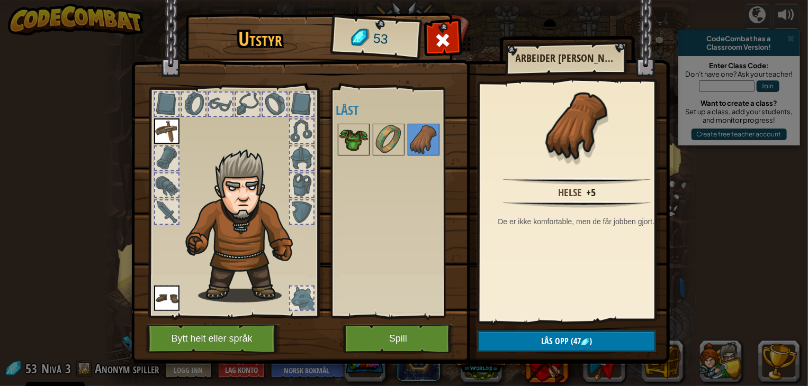
click at [364, 129] on div at bounding box center [354, 140] width 32 height 32
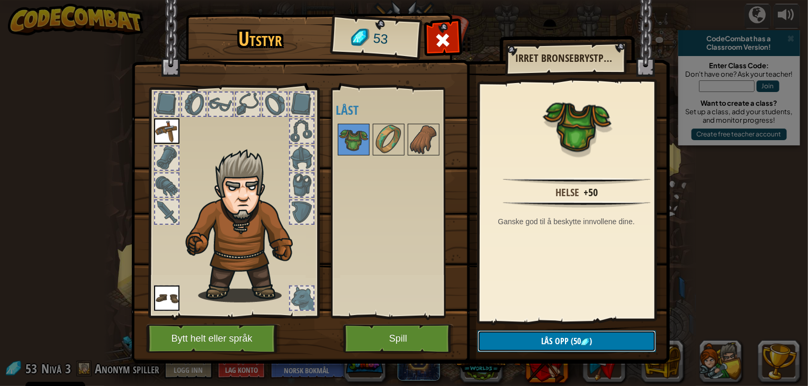
click at [516, 331] on button "Lås opp (50 )" at bounding box center [566, 342] width 178 height 22
click at [514, 334] on button "Bekreft" at bounding box center [566, 342] width 178 height 22
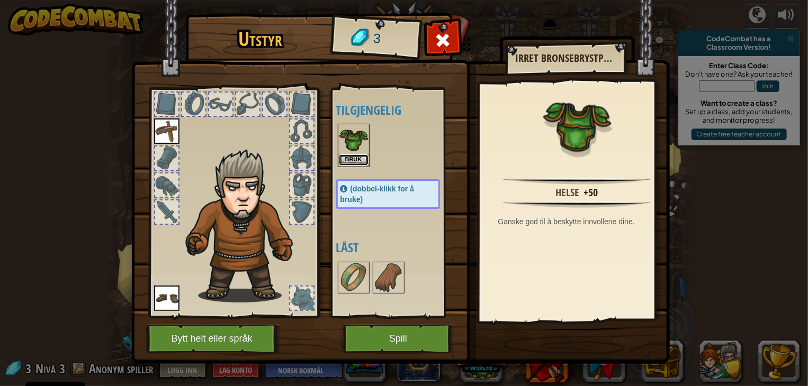
click at [360, 159] on button "Bruk" at bounding box center [354, 160] width 30 height 11
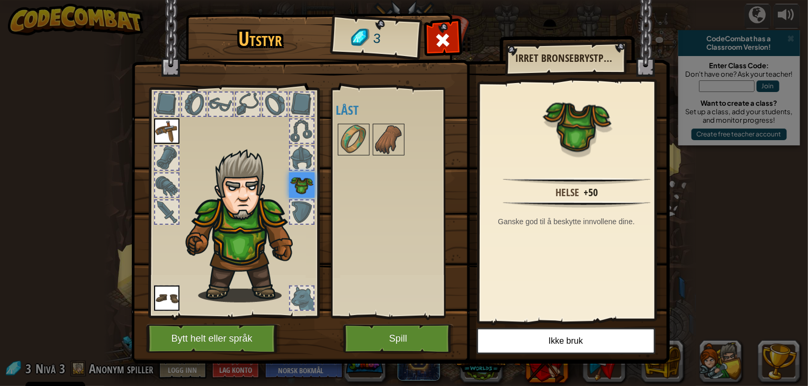
click at [436, 320] on img at bounding box center [400, 172] width 538 height 384
click at [421, 333] on button "Spill" at bounding box center [398, 338] width 111 height 29
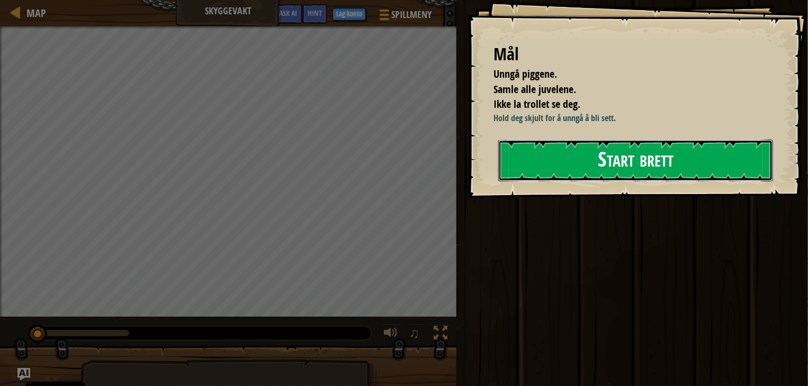
click at [591, 176] on button "Start brett" at bounding box center [635, 161] width 275 height 42
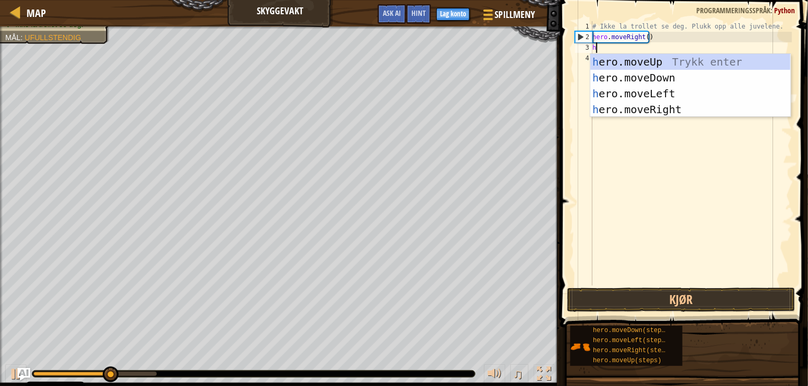
scroll to position [5, 0]
type textarea "her"
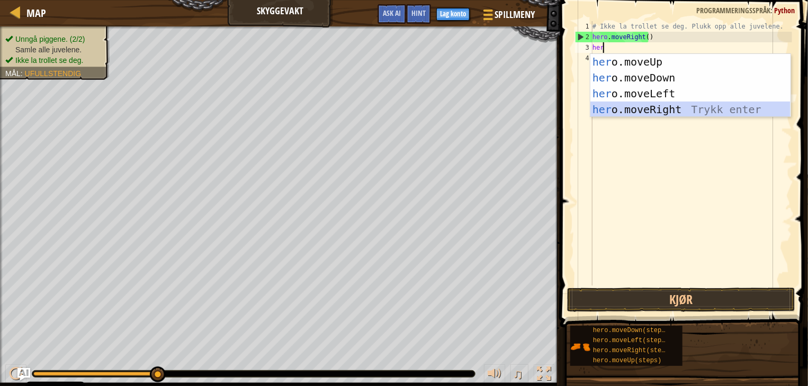
click at [665, 104] on div "her o.moveUp Trykk enter her o.moveDown Trykk enter her o.moveLeft [PERSON_NAME…" at bounding box center [690, 101] width 200 height 95
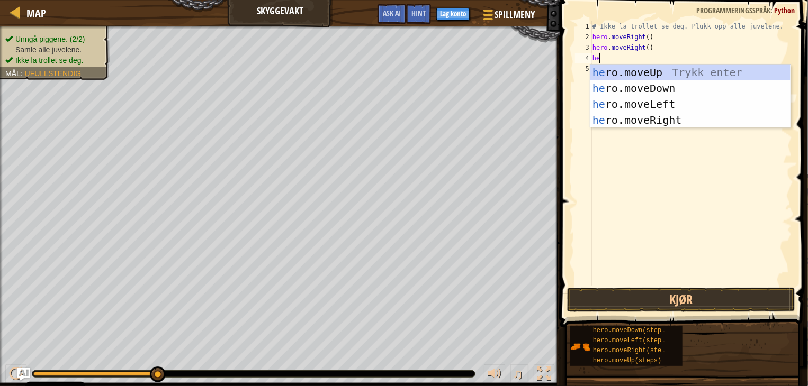
type textarea "her"
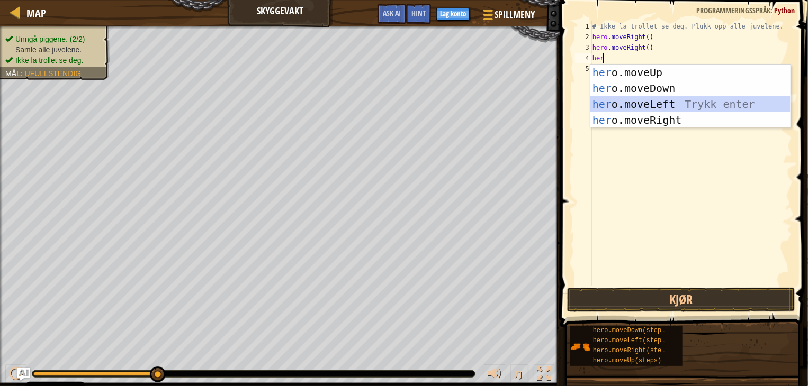
click at [622, 105] on div "her o.moveUp Trykk enter her o.moveDown Trykk enter her o.moveLeft [PERSON_NAME…" at bounding box center [690, 112] width 200 height 95
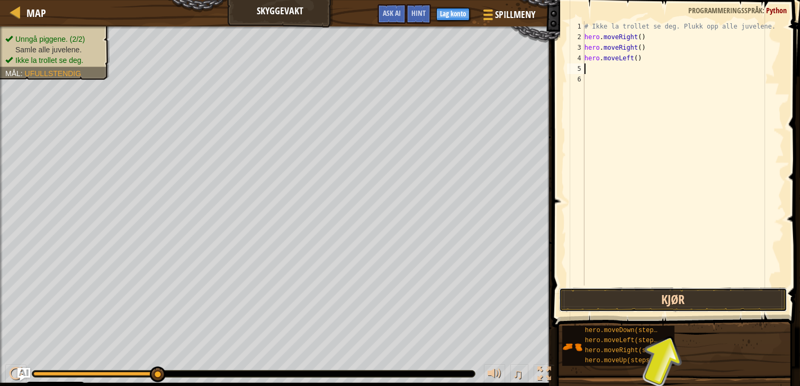
click at [593, 295] on button "Kjør" at bounding box center [673, 300] width 228 height 24
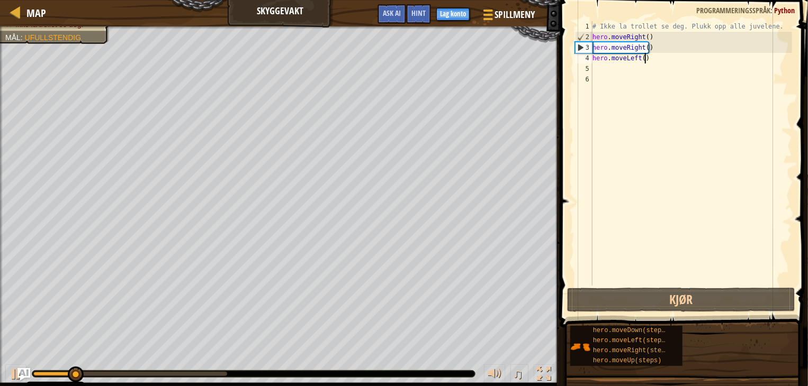
click at [647, 60] on div "# Ikke la trollet se deg. Plukk opp alle juvelene. hero . moveRight ( ) hero . …" at bounding box center [691, 164] width 202 height 286
type textarea "hero.moveLeft()"
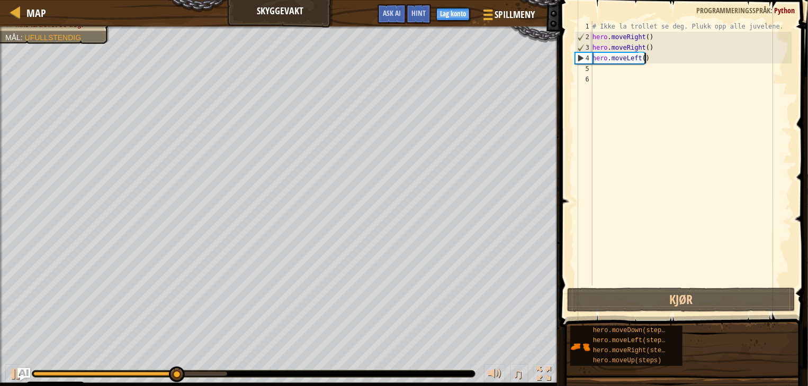
click at [603, 67] on div "# Ikke la trollet se deg. Plukk opp alle juvelene. hero . moveRight ( ) hero . …" at bounding box center [691, 164] width 202 height 286
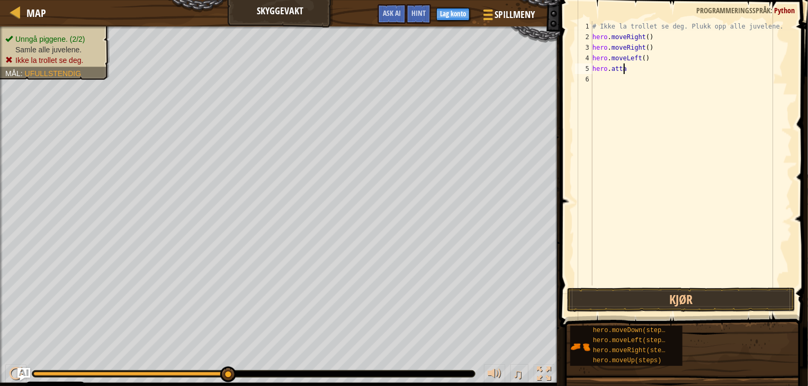
type textarea "hero.attack"
click at [685, 294] on button "Kjør" at bounding box center [681, 300] width 228 height 24
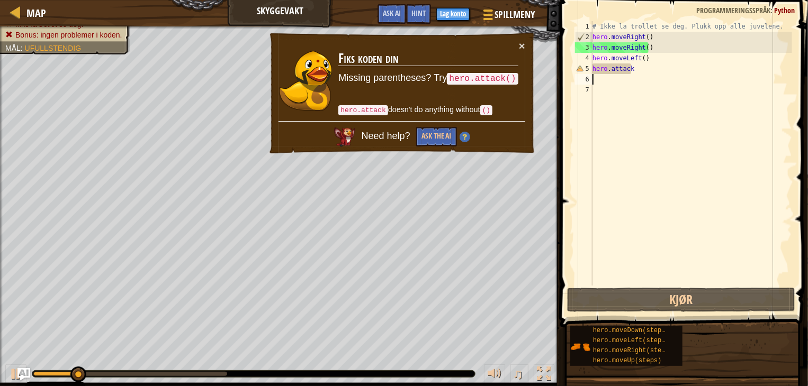
click at [641, 68] on div "# Ikke la trollet se deg. Plukk opp alle juvelene. hero . moveRight ( ) hero . …" at bounding box center [691, 164] width 202 height 286
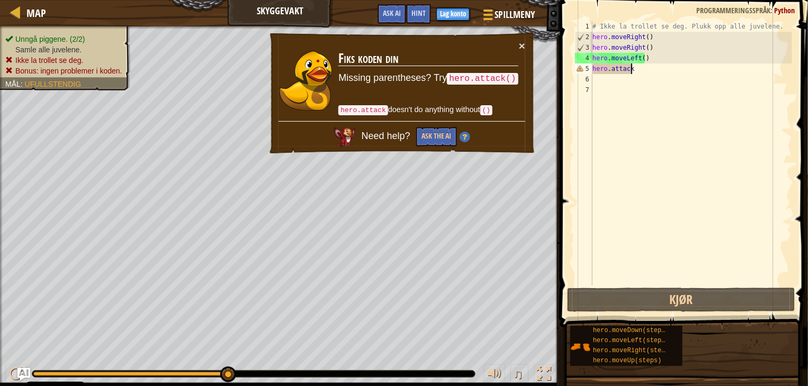
scroll to position [5, 3]
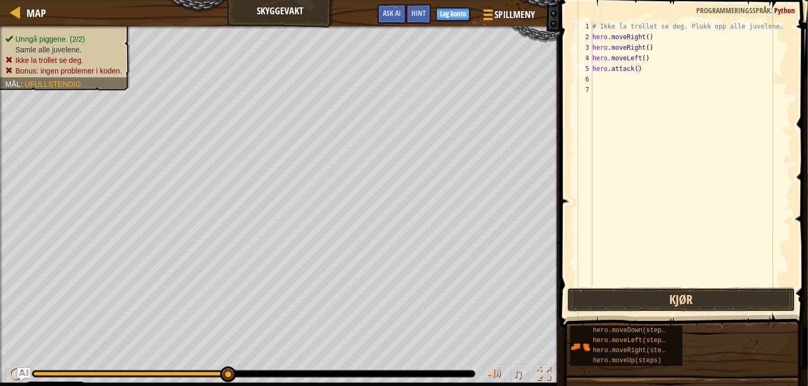
click at [588, 297] on button "Kjør" at bounding box center [681, 300] width 228 height 24
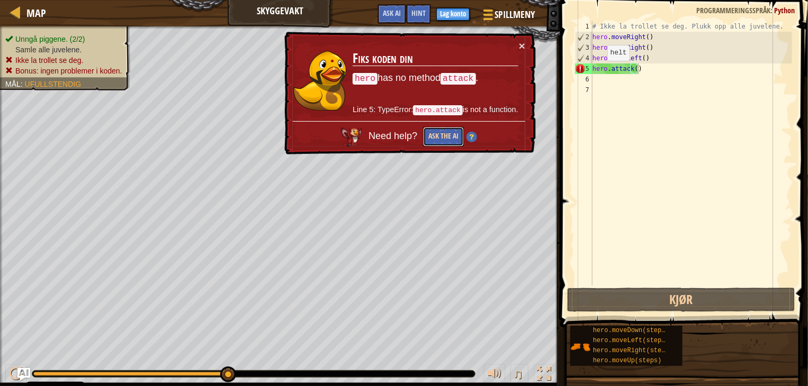
click at [446, 129] on button "Ask the AI" at bounding box center [442, 138] width 41 height 20
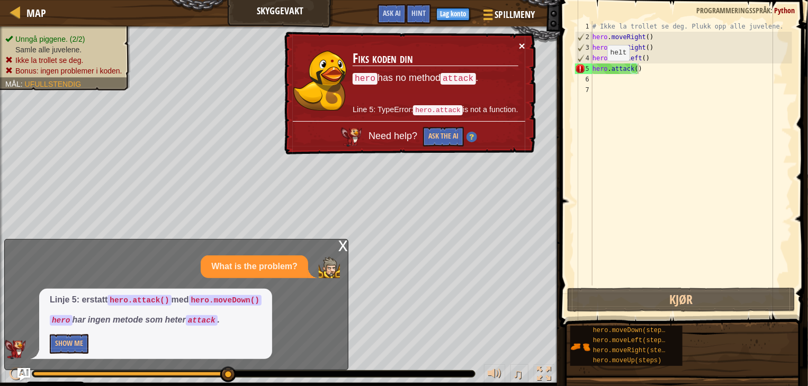
click at [524, 49] on button "×" at bounding box center [522, 47] width 7 height 11
click at [519, 52] on div "× Fiks koden din hero has no method attack . Line 5: TypeError: hero.attack is …" at bounding box center [408, 93] width 253 height 123
click at [522, 47] on button "×" at bounding box center [522, 46] width 6 height 11
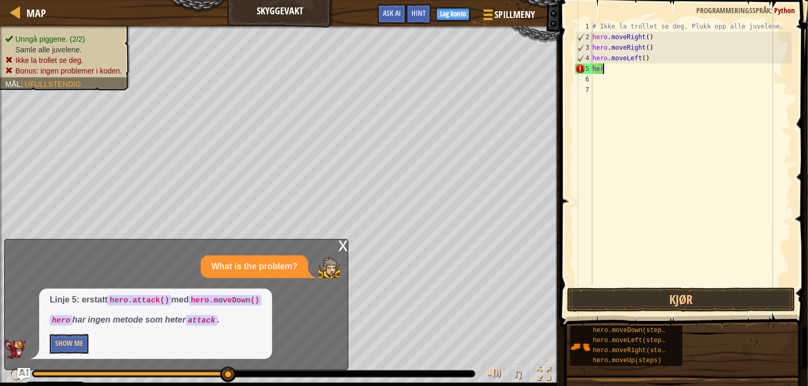
scroll to position [5, 0]
type textarea "h"
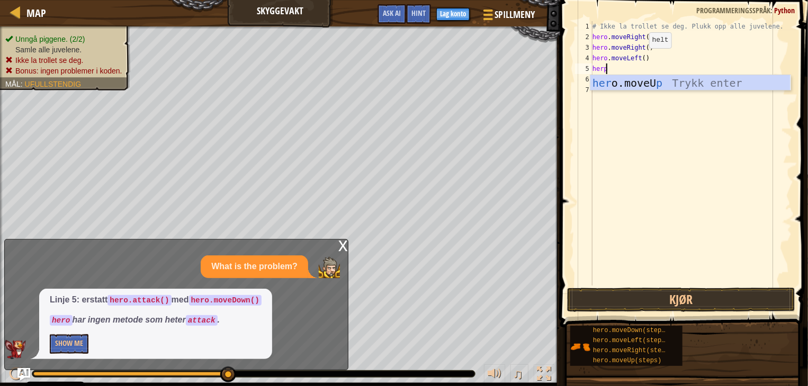
click at [636, 60] on div "# Ikke la trollet se deg. Plukk opp alle juvelene. hero . moveRight ( ) hero . …" at bounding box center [691, 164] width 202 height 286
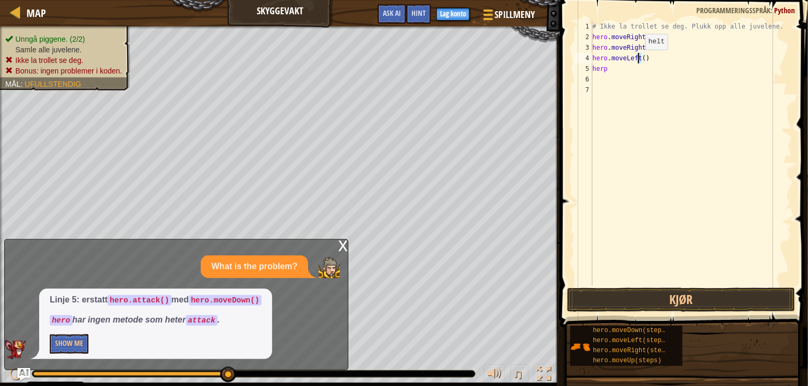
click at [636, 60] on div "# Ikke la trollet se deg. Plukk opp alle juvelene. hero . moveRight ( ) hero . …" at bounding box center [691, 153] width 202 height 265
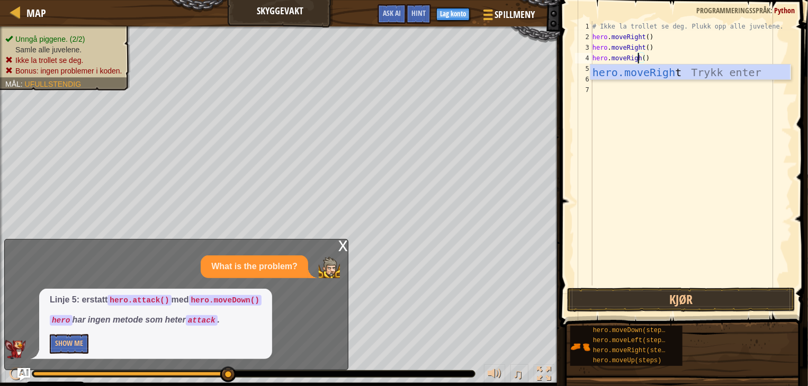
scroll to position [5, 4]
click at [643, 75] on div "hero.moveRight Trykk enter" at bounding box center [690, 89] width 200 height 48
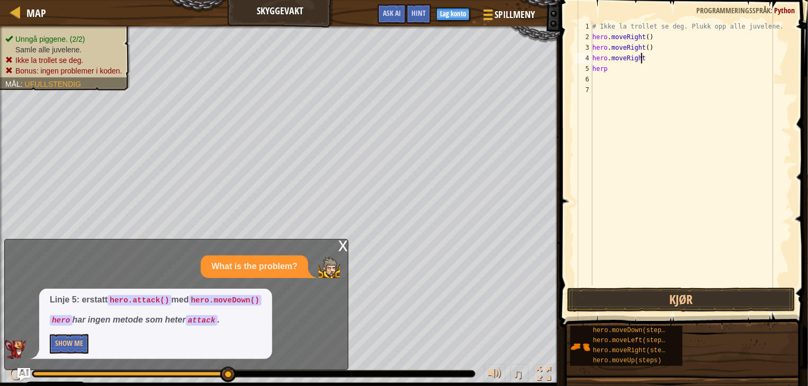
click at [619, 73] on div "# Ikke la trollet se deg. Plukk opp alle juvelene. hero . moveRight ( ) hero . …" at bounding box center [691, 164] width 202 height 286
type textarea "hero"
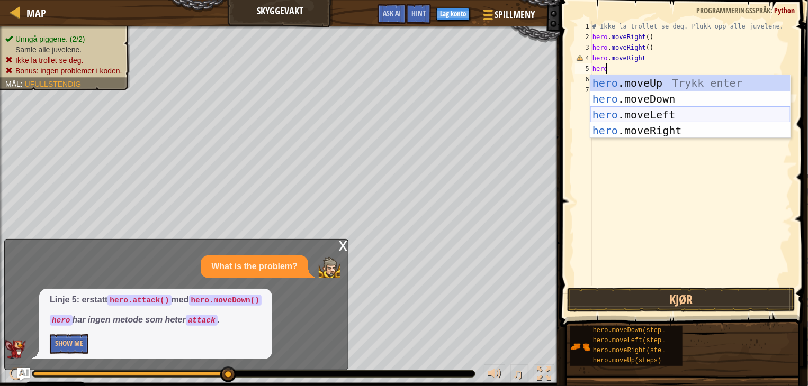
click at [620, 121] on div "hero .moveUp Trykk enter hero .moveDown Trykk enter hero .moveLeft Trykk enter …" at bounding box center [690, 122] width 200 height 95
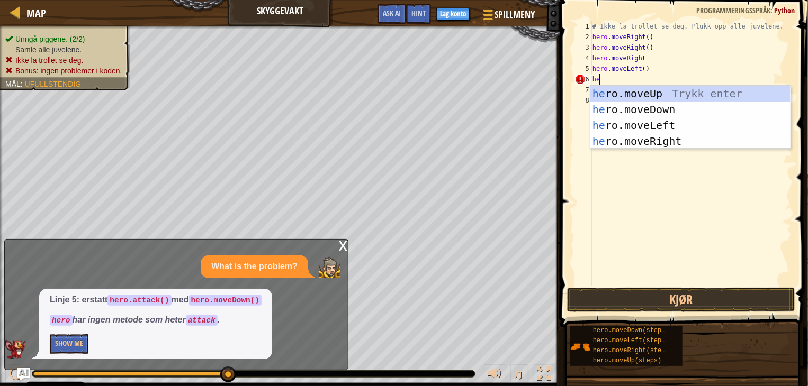
type textarea "h"
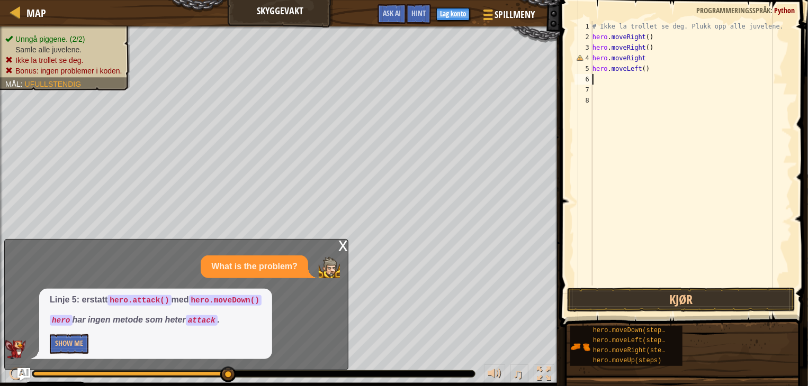
click at [599, 196] on div "# Ikke la trollet se deg. Plukk opp alle juvelene. hero . moveRight ( ) hero . …" at bounding box center [691, 164] width 202 height 286
drag, startPoint x: 631, startPoint y: 209, endPoint x: 630, endPoint y: 161, distance: 47.6
click at [631, 207] on div "# Ikke la trollet se deg. Plukk opp alle juvelene. hero . moveRight ( ) hero . …" at bounding box center [691, 164] width 202 height 286
click at [640, 57] on div "# Ikke la trollet se deg. Plukk opp alle juvelene. hero . moveRight ( ) hero . …" at bounding box center [691, 164] width 202 height 286
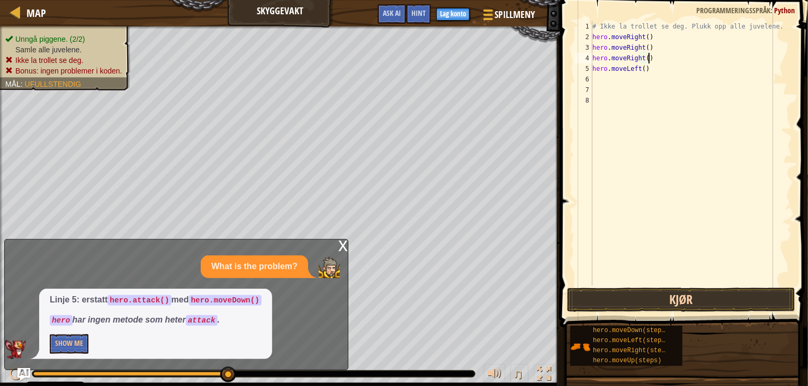
type textarea "hero.moveRight()"
click at [638, 289] on button "Kjør" at bounding box center [681, 300] width 228 height 24
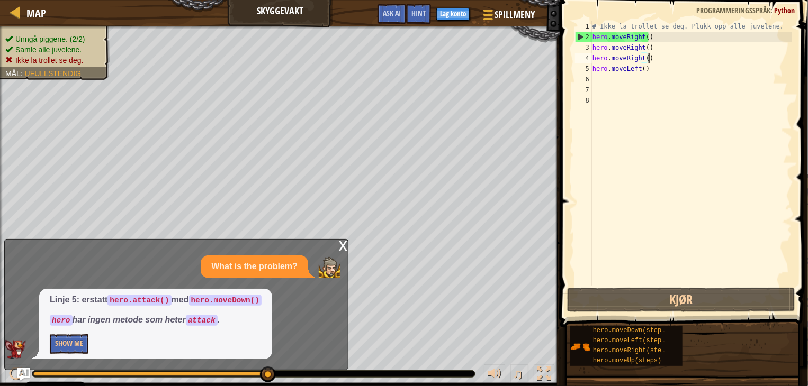
click at [614, 78] on div "# Ikke la trollet se deg. Plukk opp alle juvelene. hero . moveRight ( ) hero . …" at bounding box center [691, 164] width 202 height 286
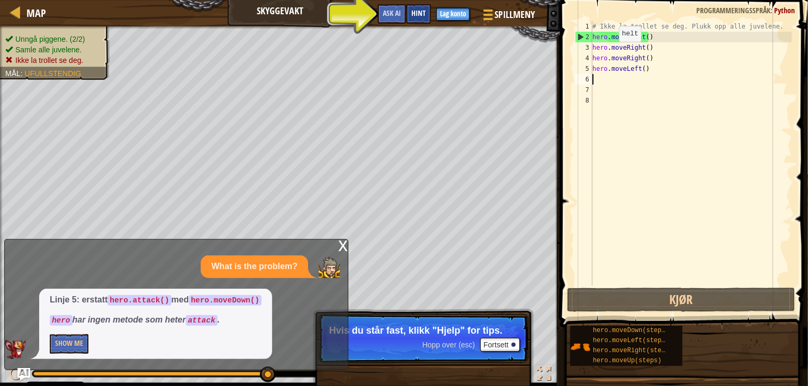
click at [426, 7] on div "Hint" at bounding box center [418, 14] width 25 height 20
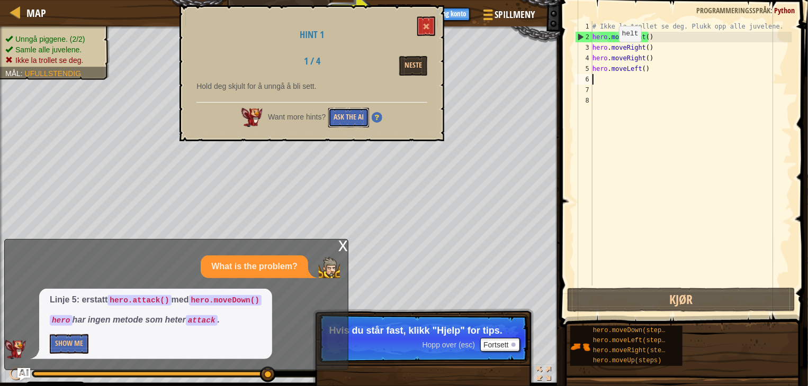
click at [355, 111] on button "Ask the AI" at bounding box center [348, 118] width 41 height 20
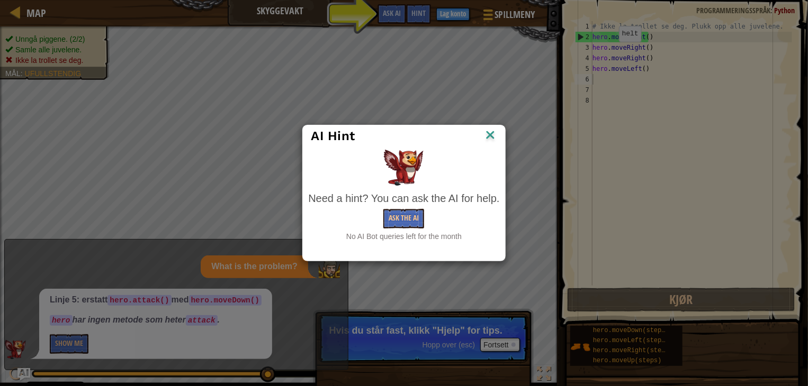
click at [483, 133] on img at bounding box center [490, 136] width 14 height 16
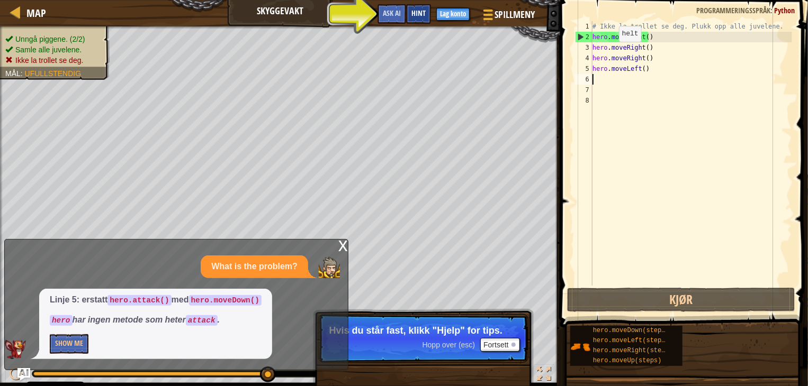
click at [418, 6] on div "Hint" at bounding box center [418, 14] width 25 height 20
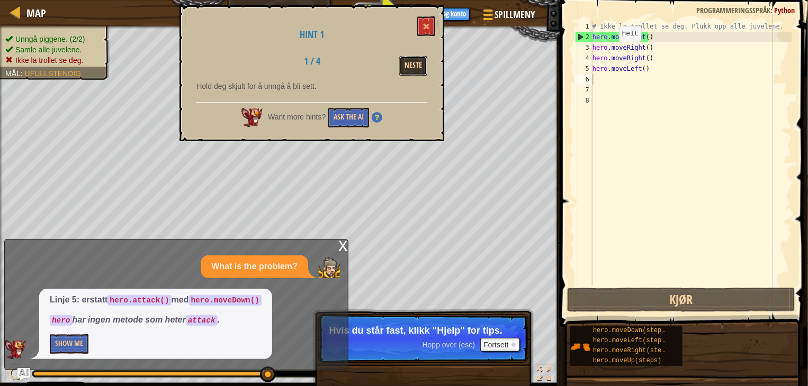
click at [417, 67] on button "Neste" at bounding box center [413, 66] width 28 height 20
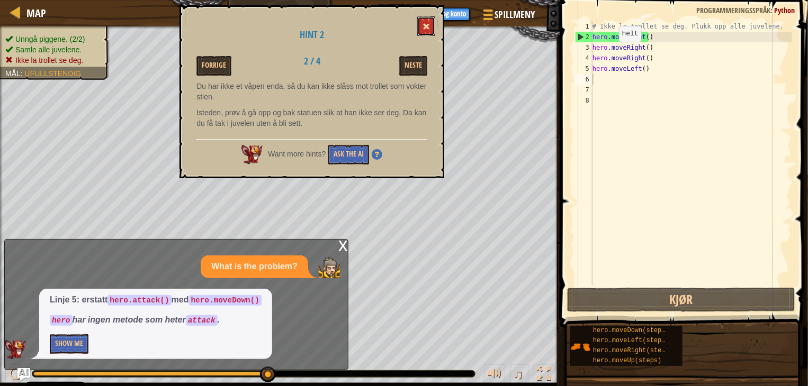
click at [432, 24] on button at bounding box center [426, 26] width 18 height 20
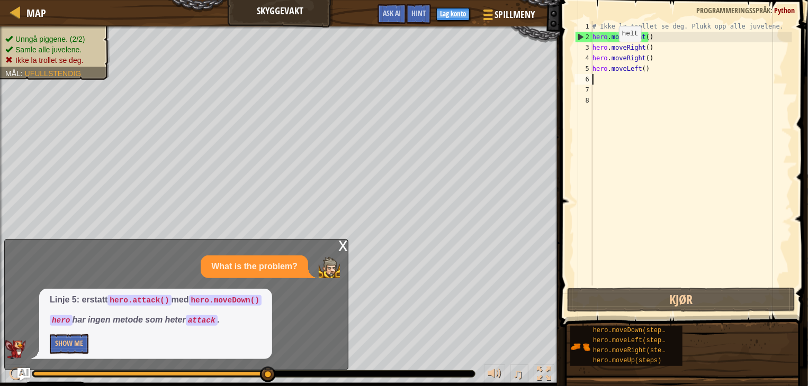
click at [345, 244] on div "x" at bounding box center [343, 245] width 10 height 11
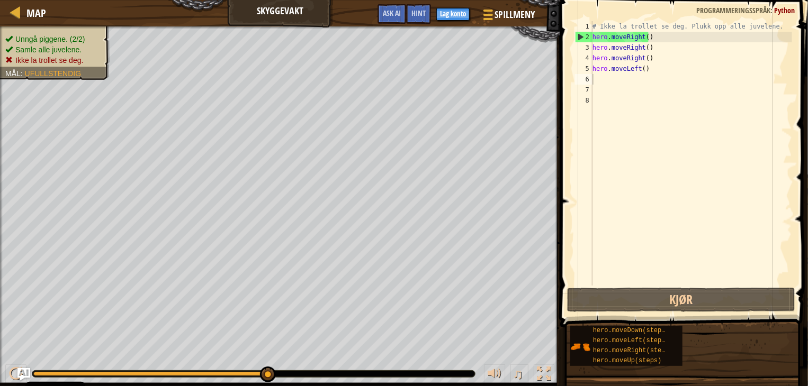
click at [610, 81] on div "# Ikke la trollet se deg. Plukk opp alle juvelene. hero . moveRight ( ) hero . …" at bounding box center [691, 164] width 202 height 286
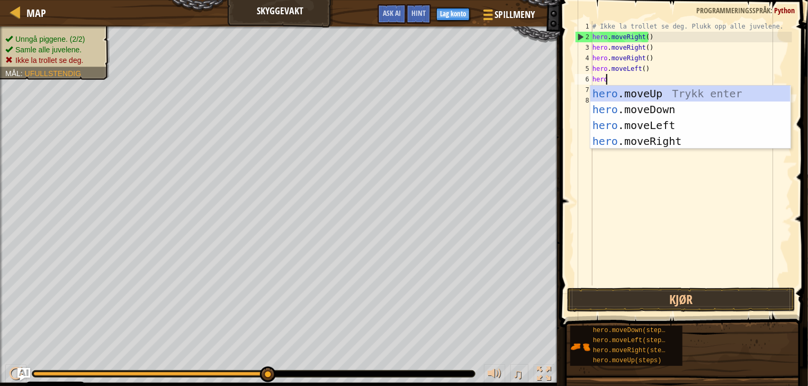
type textarea "hero."
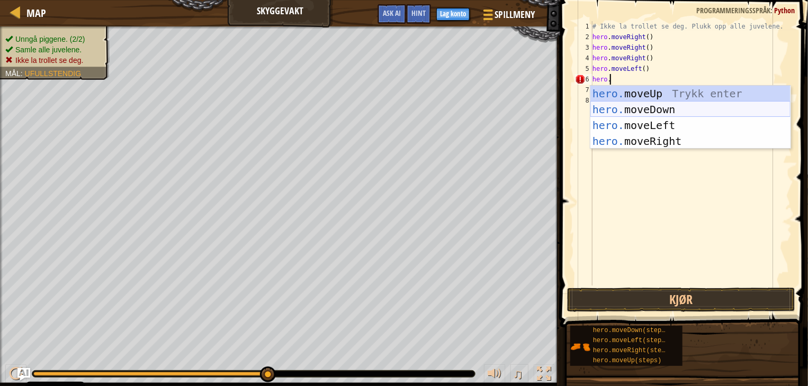
click at [608, 109] on div "hero. moveUp Trykk enter hero. moveDown Trykk enter hero. moveLeft Trykk enter …" at bounding box center [690, 133] width 200 height 95
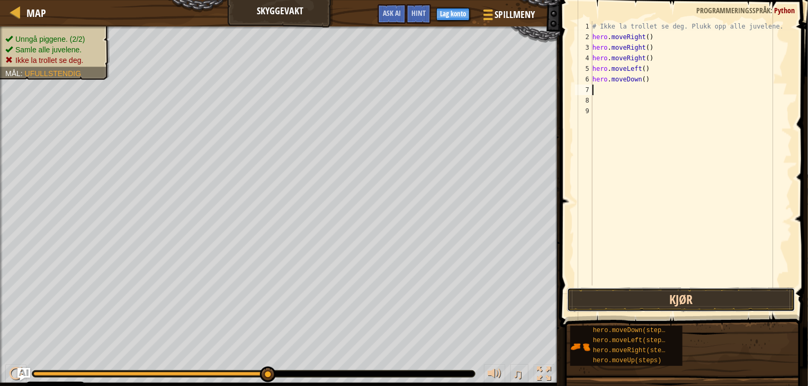
click at [654, 291] on button "Kjør" at bounding box center [681, 300] width 228 height 24
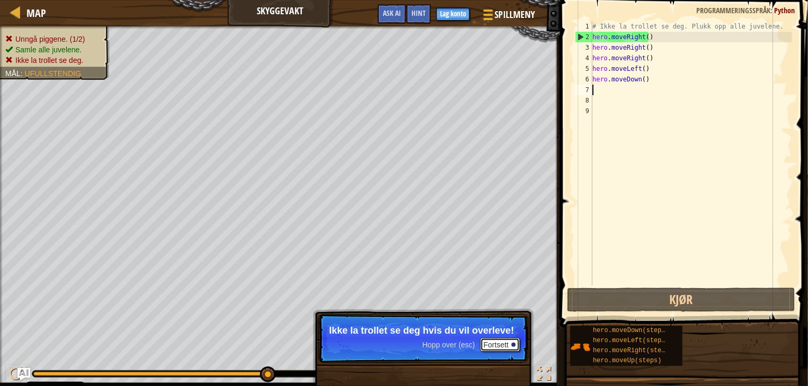
click at [502, 338] on button "Fortsett" at bounding box center [499, 345] width 39 height 14
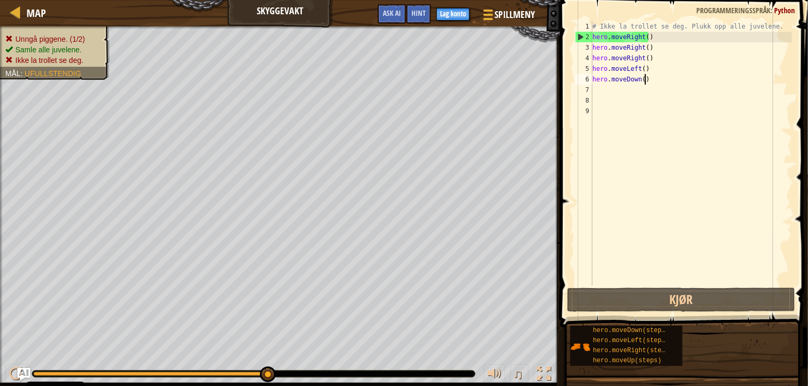
click at [656, 77] on div "# Ikke la trollet se deg. Plukk opp alle juvelene. hero . moveRight ( ) hero . …" at bounding box center [691, 164] width 202 height 286
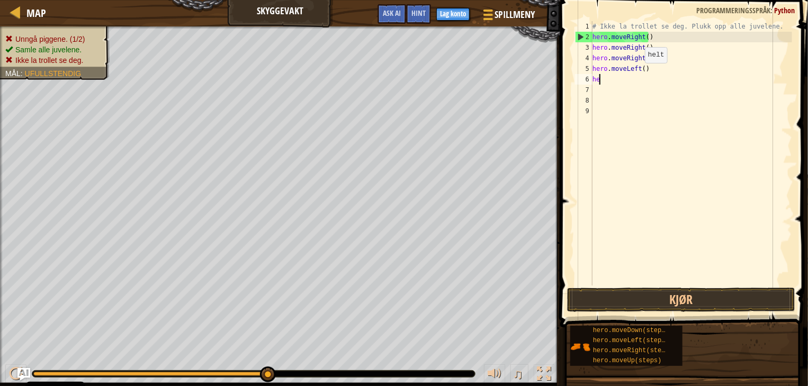
type textarea "h"
click at [646, 72] on div "# Ikke la trollet se deg. Plukk opp alle juvelene. hero . moveRight ( ) hero . …" at bounding box center [691, 164] width 202 height 286
click at [636, 66] on div "# Ikke la trollet se deg. Plukk opp alle juvelene. hero . moveRight ( ) hero . …" at bounding box center [691, 164] width 202 height 286
click at [610, 293] on button "Kjør" at bounding box center [681, 300] width 228 height 24
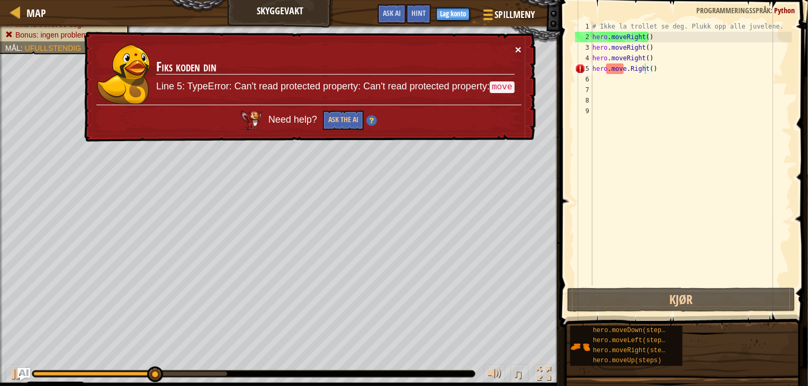
click at [516, 49] on button "×" at bounding box center [518, 50] width 6 height 11
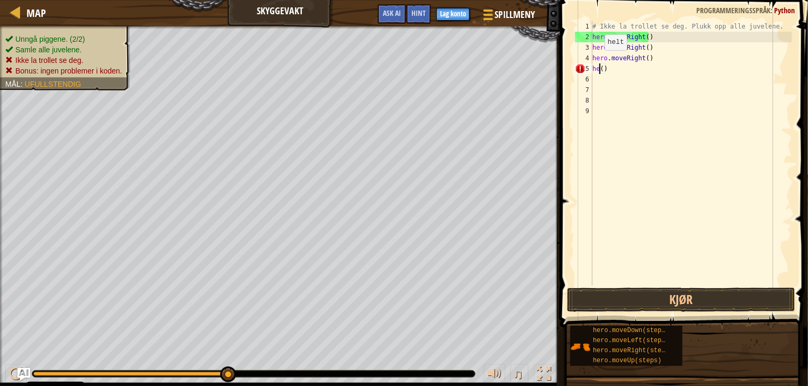
scroll to position [5, 0]
drag, startPoint x: 653, startPoint y: 58, endPoint x: 591, endPoint y: 62, distance: 62.1
click at [591, 62] on div "h() 1 2 3 4 5 6 7 8 9 # Ikke la trollet se deg. Plukk opp alle juvelene. hero .…" at bounding box center [682, 153] width 219 height 265
type textarea "hero.moveRight()"
click at [615, 72] on div "# Ikke la trollet se deg. Plukk opp alle juvelene. hero . moveRight ( ) hero . …" at bounding box center [691, 164] width 202 height 286
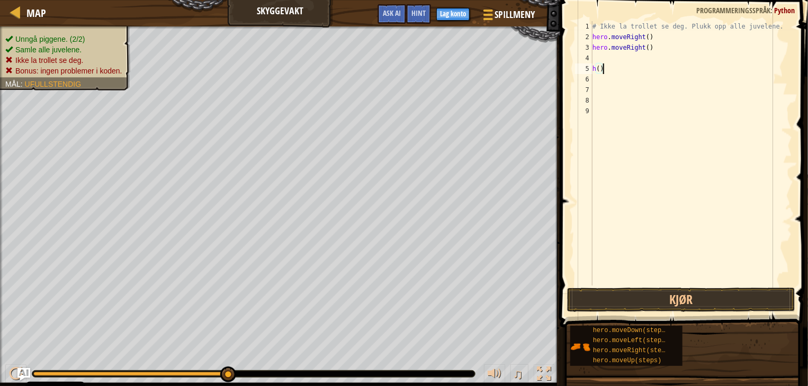
type textarea "h()"
click at [601, 58] on div "# Ikke la trollet se deg. Plukk opp alle juvelene. hero . moveRight ( ) hero . …" at bounding box center [691, 164] width 202 height 286
click at [604, 72] on div "# Ikke la trollet se deg. Plukk opp alle juvelene. hero . moveRight ( ) hero . …" at bounding box center [691, 164] width 202 height 286
type textarea "h"
click at [632, 56] on div "# Ikke la trollet se deg. Plukk opp alle juvelene. hero . moveRight ( ) hero . …" at bounding box center [691, 164] width 202 height 286
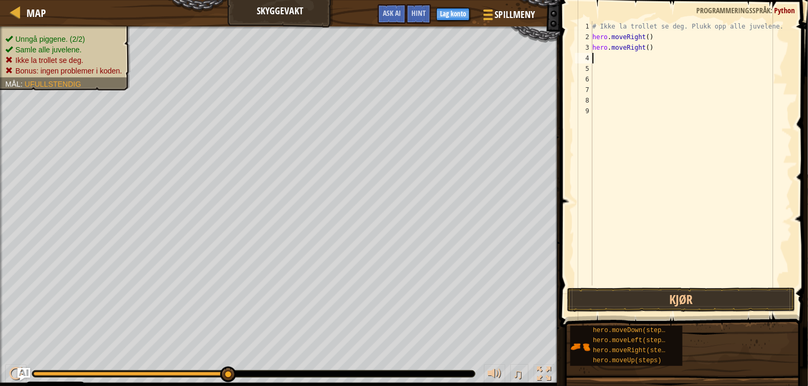
click at [650, 55] on div "# Ikke la trollet se deg. Plukk opp alle juvelene. hero . moveRight ( ) hero . …" at bounding box center [691, 164] width 202 height 286
drag, startPoint x: 656, startPoint y: 50, endPoint x: 665, endPoint y: 47, distance: 9.2
click at [656, 50] on div "# Ikke la trollet se deg. Plukk opp alle juvelene. hero . moveRight ( ) hero . …" at bounding box center [691, 164] width 202 height 286
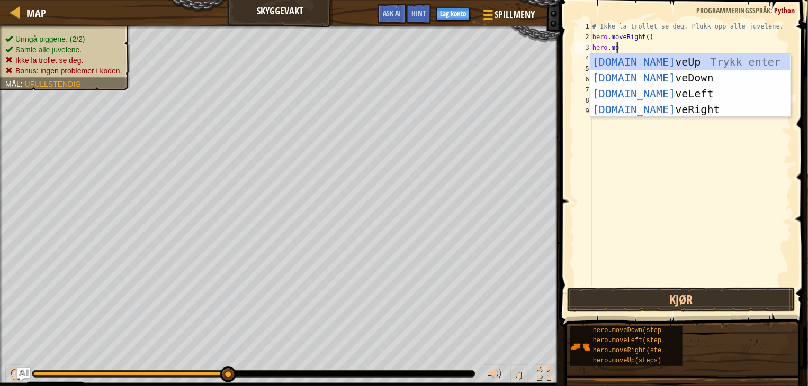
scroll to position [5, 2]
type textarea "hero.move"
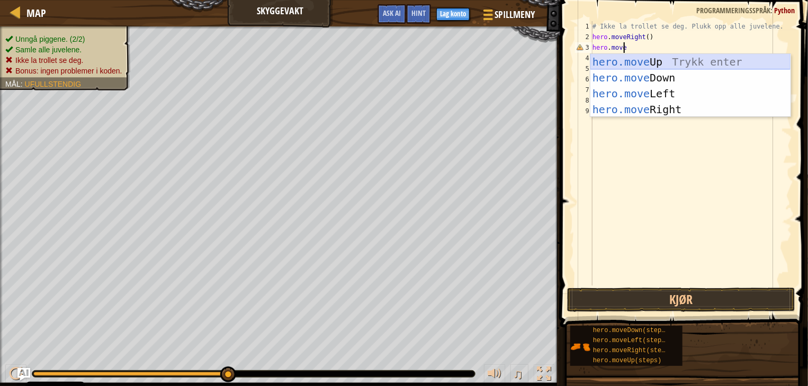
click at [628, 67] on div "hero.move Up Trykk enter hero.move Down Trykk enter hero.move Left Trykk enter …" at bounding box center [690, 101] width 200 height 95
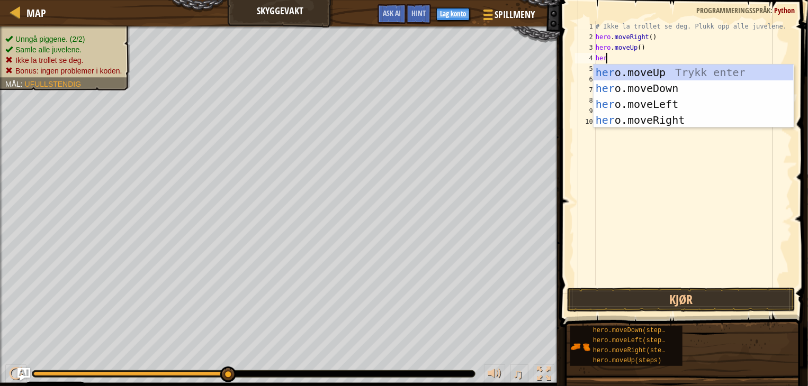
type textarea "hero"
click at [648, 119] on div "hero .moveUp Trykk enter hero .moveDown Trykk enter hero .moveLeft Trykk enter …" at bounding box center [693, 112] width 200 height 95
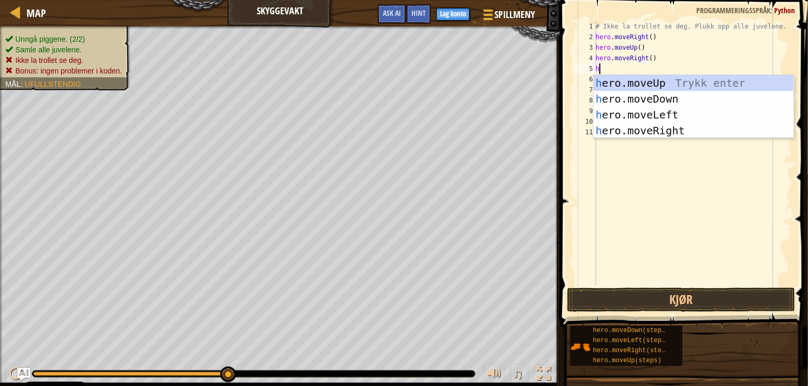
type textarea "he"
click at [642, 102] on div "he ro.moveUp Trykk enter he ro.moveDown Trykk enter he ro.moveLeft Trykk enter …" at bounding box center [693, 122] width 200 height 95
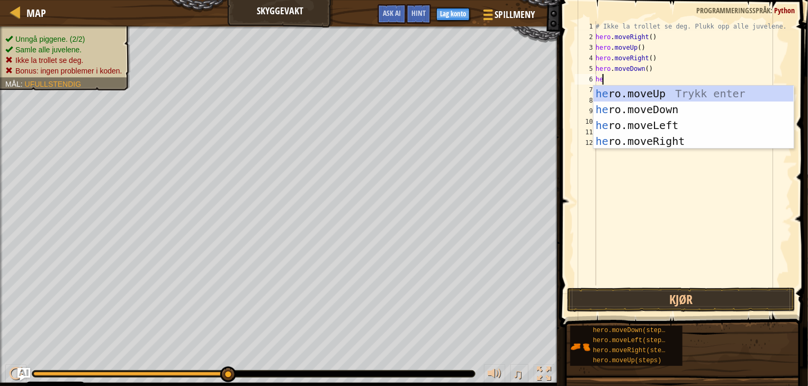
type textarea "her"
click at [634, 141] on div "her o.moveUp Trykk enter her o.moveDown Trykk enter her o.moveLeft [PERSON_NAME…" at bounding box center [693, 133] width 200 height 95
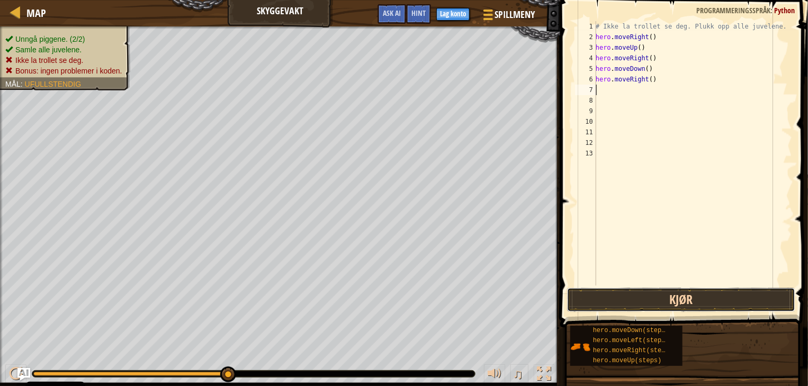
click at [688, 305] on button "Kjør" at bounding box center [681, 300] width 228 height 24
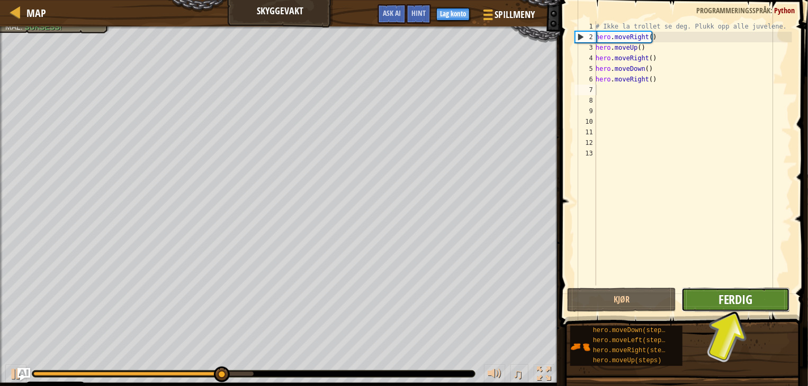
click at [713, 303] on button "Ferdig" at bounding box center [735, 300] width 108 height 24
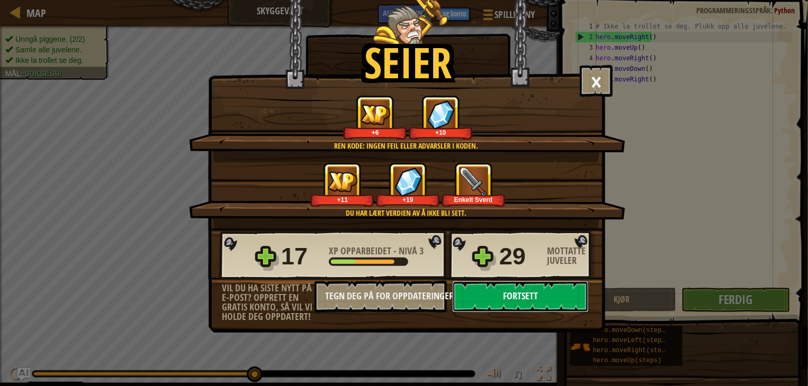
click at [550, 309] on button "Fortsett" at bounding box center [520, 297] width 137 height 32
select select "nb"
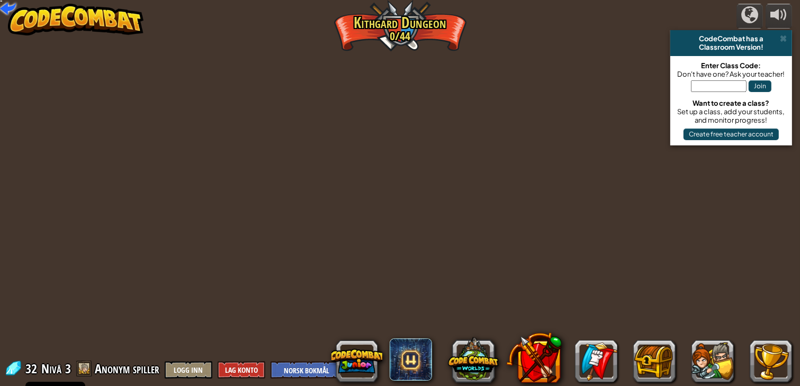
select select "nb"
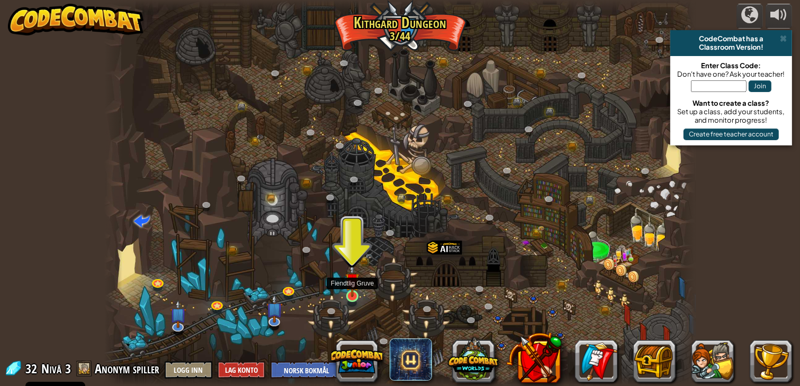
click at [347, 296] on img at bounding box center [352, 281] width 15 height 34
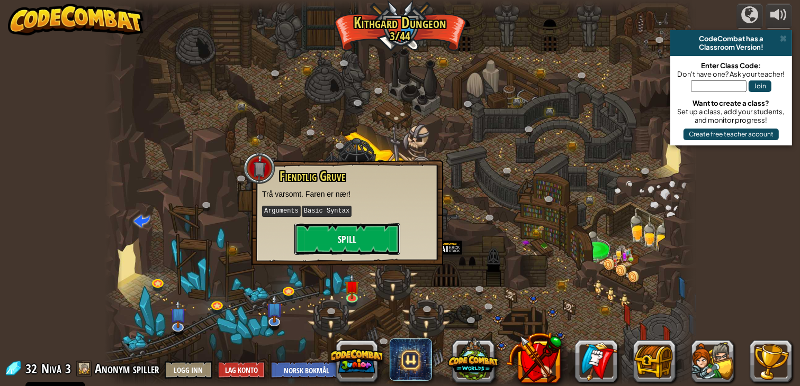
click at [346, 247] on button "Spill" at bounding box center [347, 239] width 106 height 32
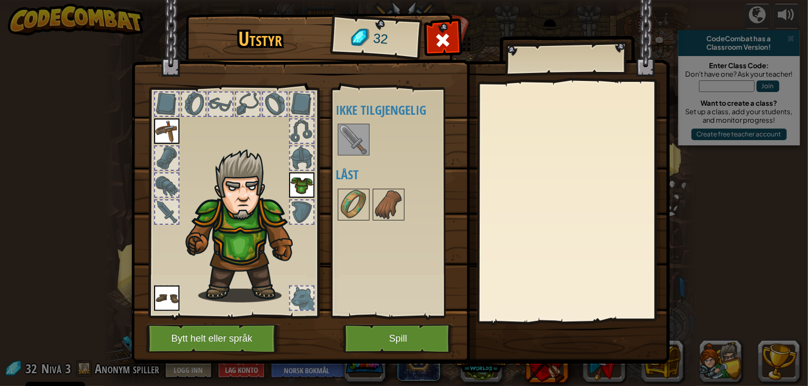
click at [357, 125] on img at bounding box center [354, 140] width 30 height 30
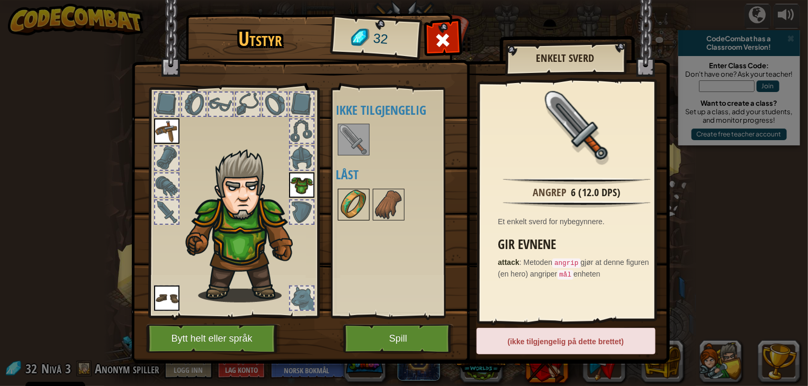
click at [368, 193] on div at bounding box center [354, 205] width 32 height 32
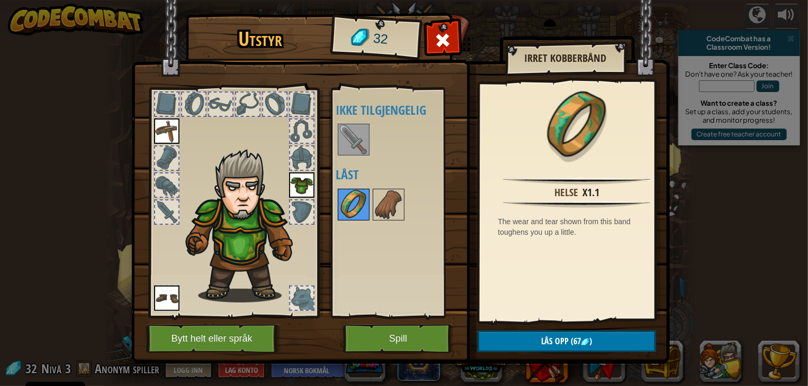
click at [368, 204] on img at bounding box center [354, 205] width 30 height 30
click at [375, 206] on img at bounding box center [389, 205] width 30 height 30
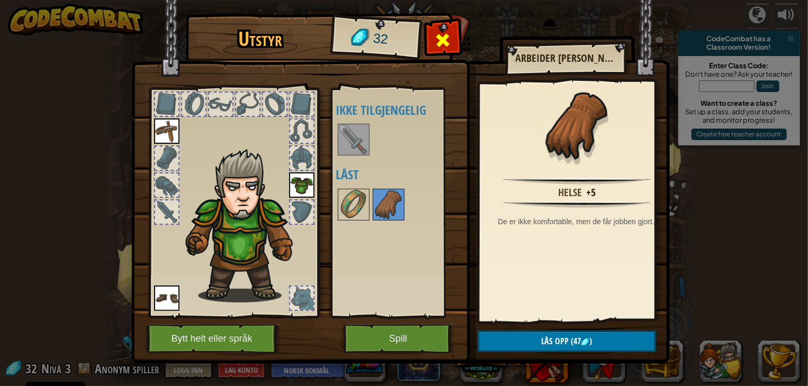
click at [439, 33] on span at bounding box center [442, 40] width 17 height 17
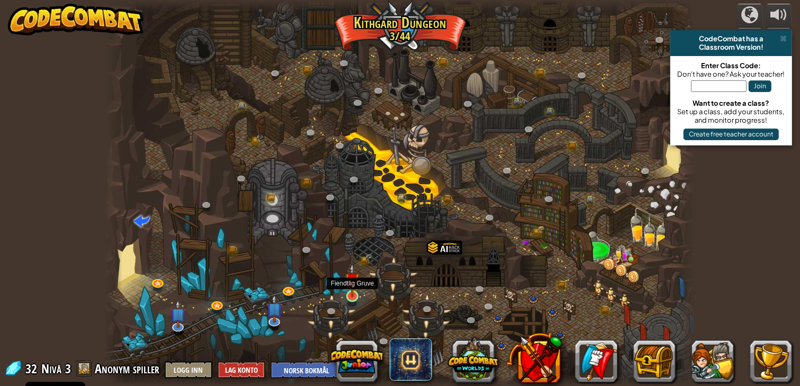
click at [351, 293] on img at bounding box center [352, 281] width 15 height 34
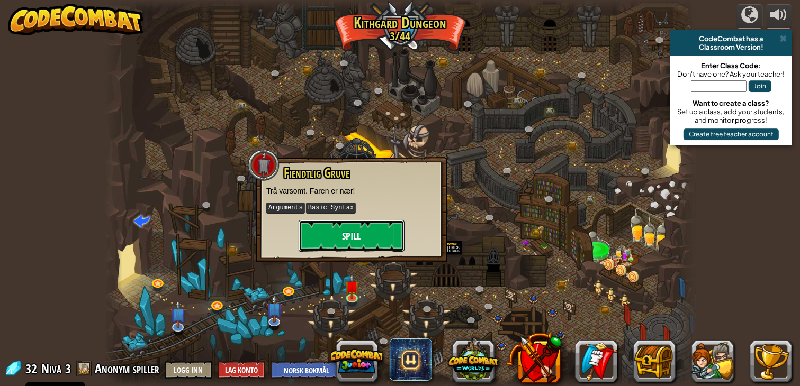
click at [381, 231] on button "Spill" at bounding box center [351, 236] width 106 height 32
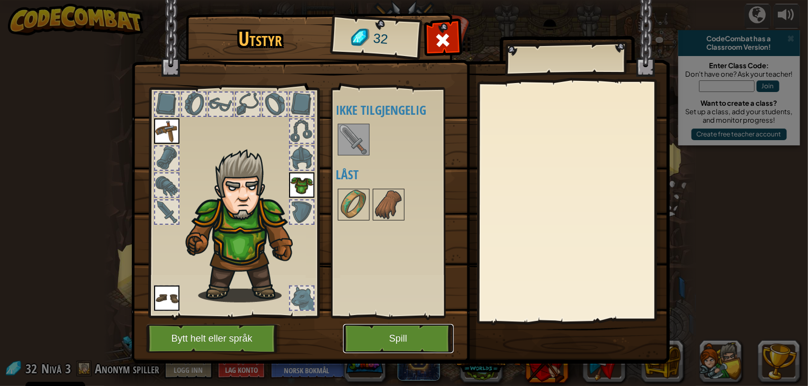
click at [387, 348] on button "Spill" at bounding box center [398, 338] width 111 height 29
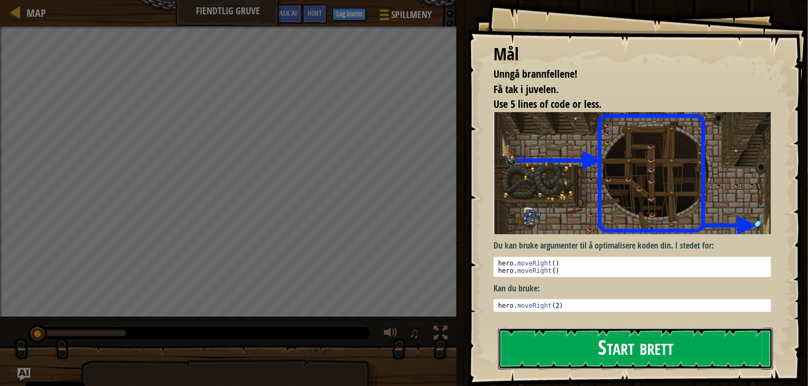
click at [546, 354] on button "Start brett" at bounding box center [635, 349] width 275 height 42
